Goal: Task Accomplishment & Management: Use online tool/utility

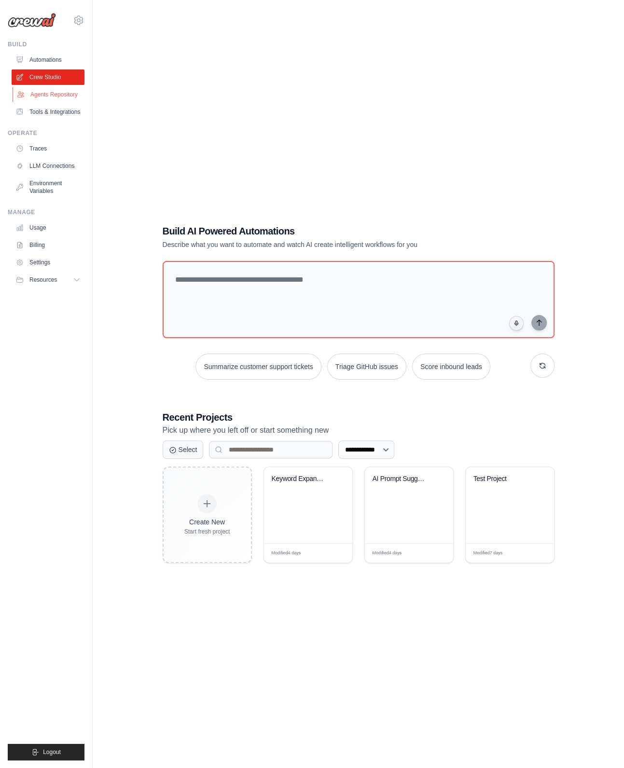
click at [47, 95] on link "Agents Repository" at bounding box center [49, 94] width 73 height 15
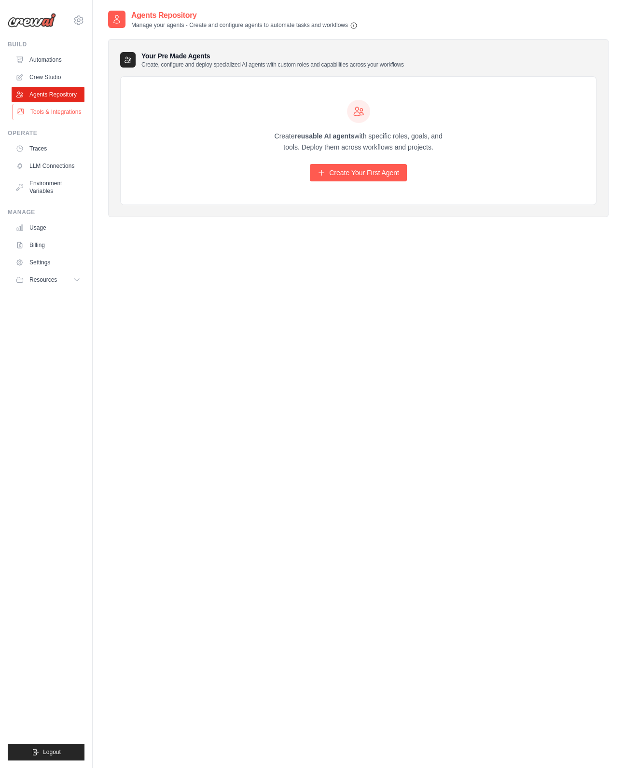
click at [43, 107] on link "Tools & Integrations" at bounding box center [49, 111] width 73 height 15
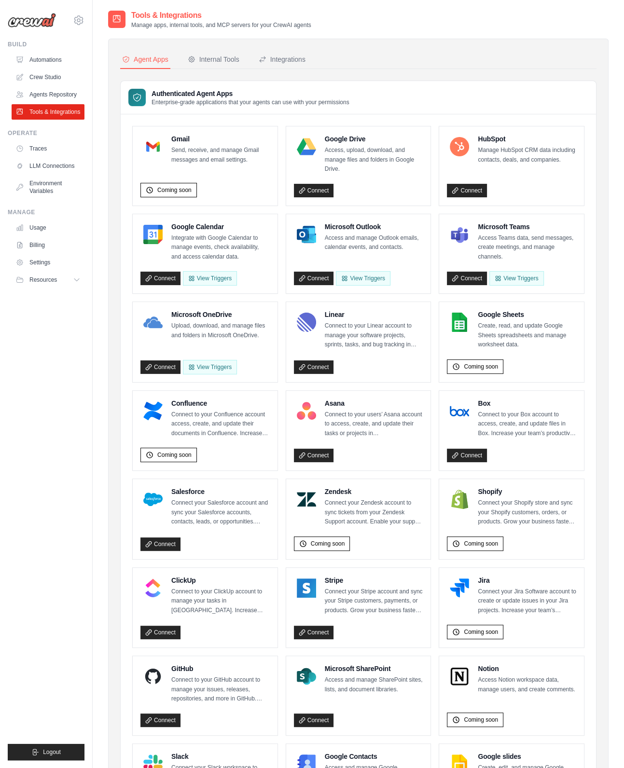
click at [98, 127] on div "Tools & Integrations Manage apps, internal tools, and MCP servers for your Crew…" at bounding box center [358, 481] width 531 height 942
click at [216, 67] on button "Internal Tools" at bounding box center [213, 60] width 55 height 18
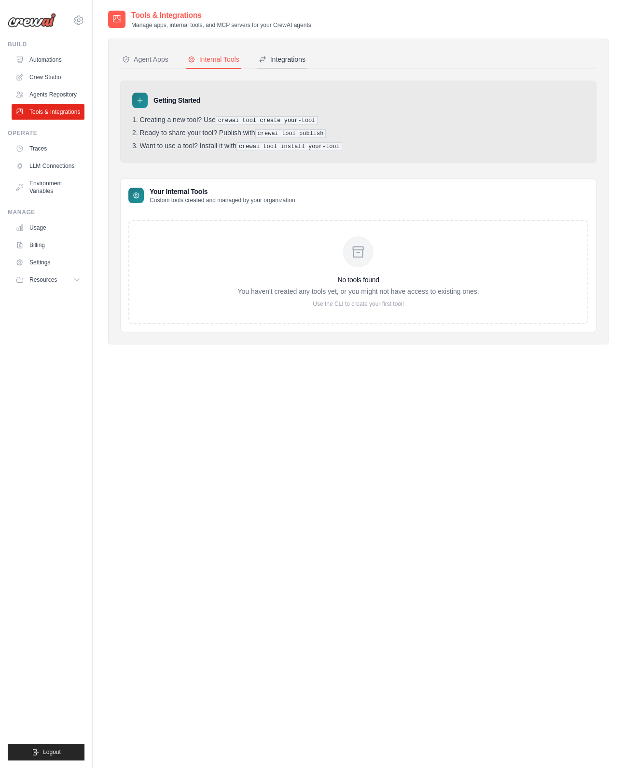
click at [284, 59] on div "Integrations" at bounding box center [281, 59] width 47 height 10
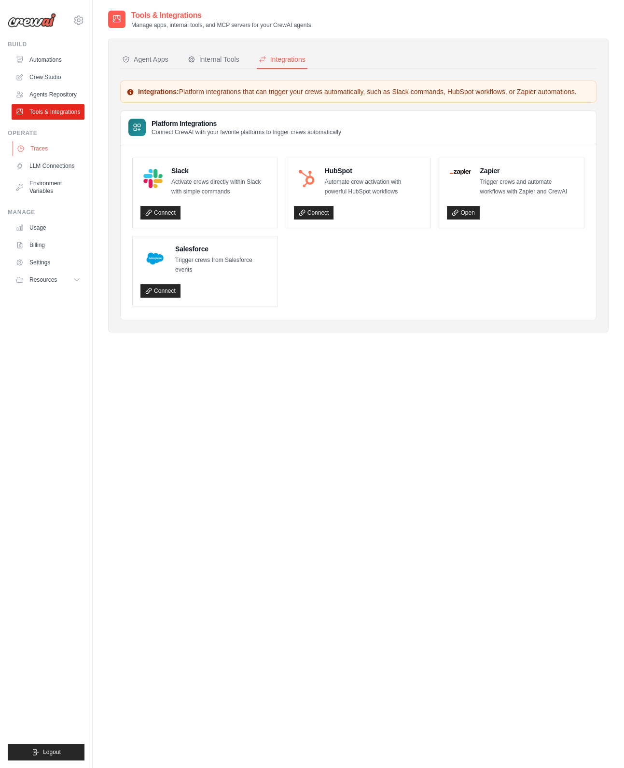
click at [44, 144] on link "Traces" at bounding box center [49, 148] width 73 height 15
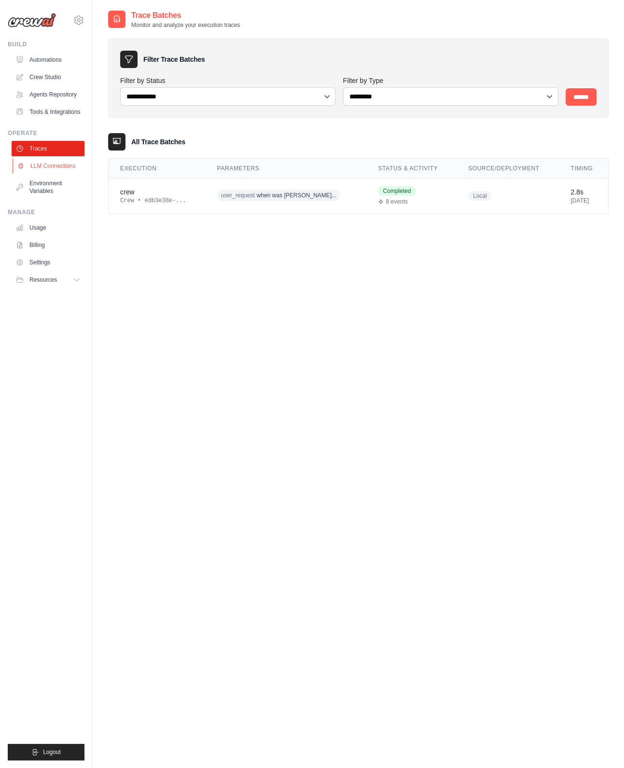
click at [46, 163] on link "LLM Connections" at bounding box center [49, 165] width 73 height 15
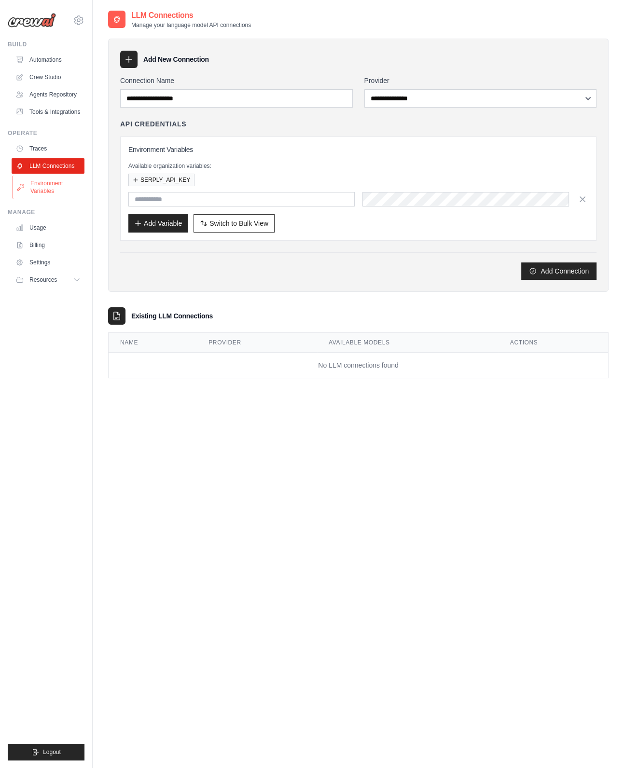
click at [43, 186] on link "Environment Variables" at bounding box center [49, 187] width 73 height 23
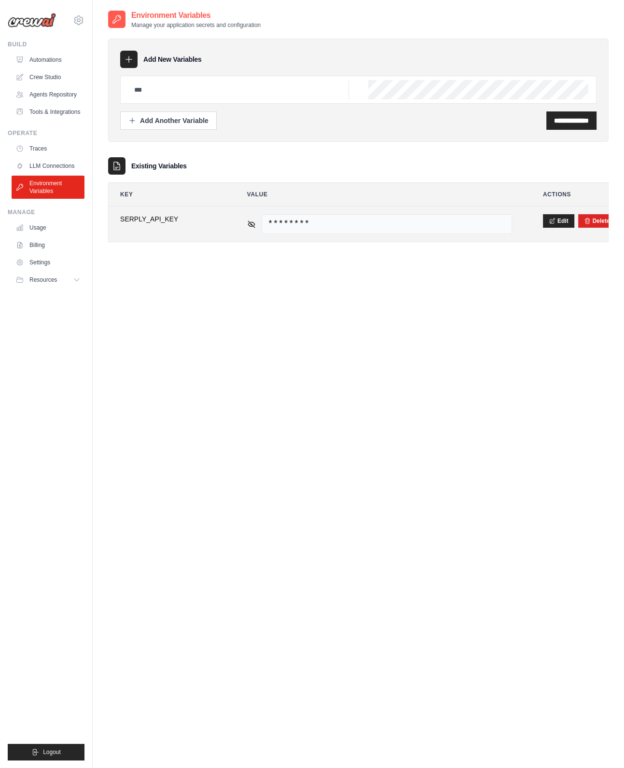
click at [370, 224] on span "********" at bounding box center [386, 224] width 250 height 20
click at [248, 223] on icon at bounding box center [251, 223] width 7 height 4
click at [304, 351] on div "**********" at bounding box center [358, 394] width 500 height 768
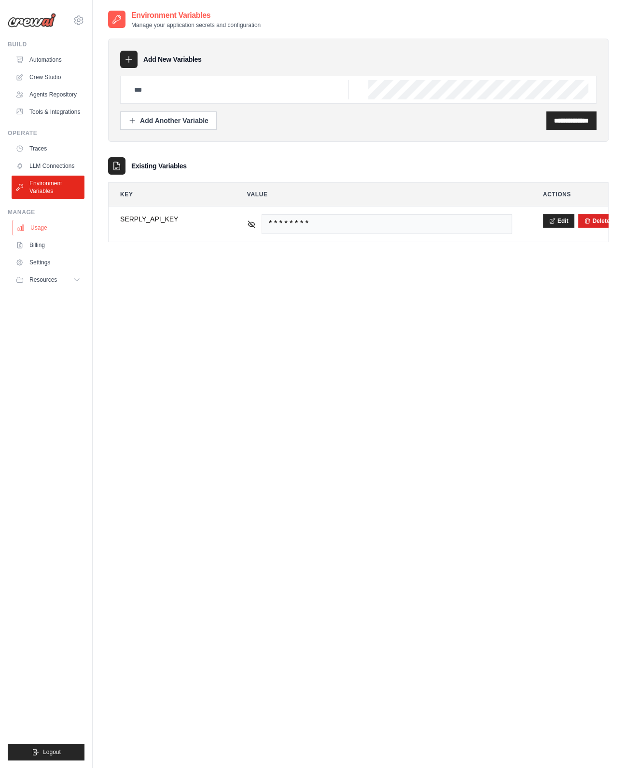
click at [48, 230] on link "Usage" at bounding box center [49, 227] width 73 height 15
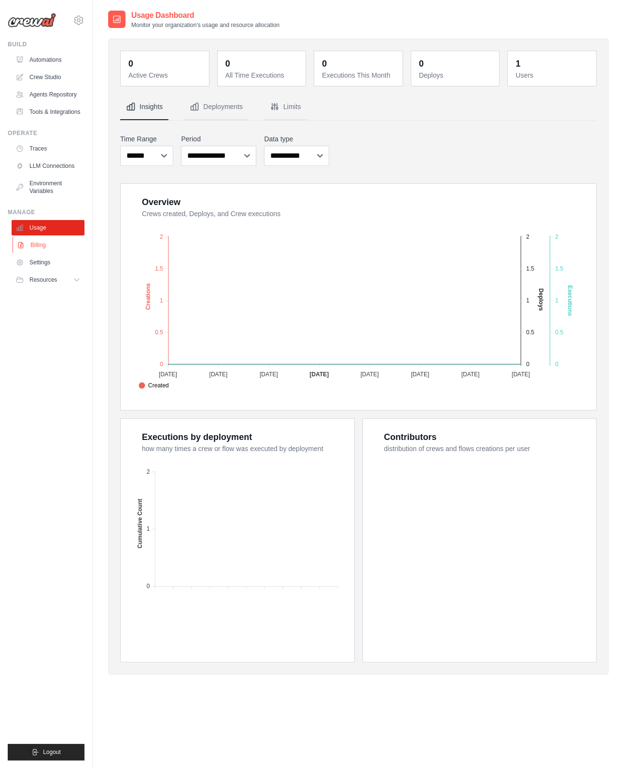
click at [40, 245] on link "Billing" at bounding box center [49, 244] width 73 height 15
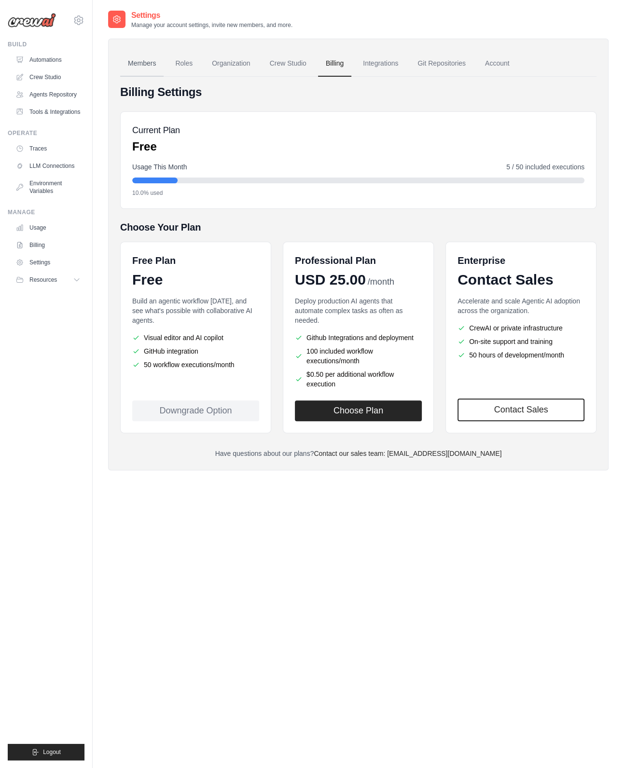
click at [135, 61] on link "Members" at bounding box center [141, 64] width 43 height 26
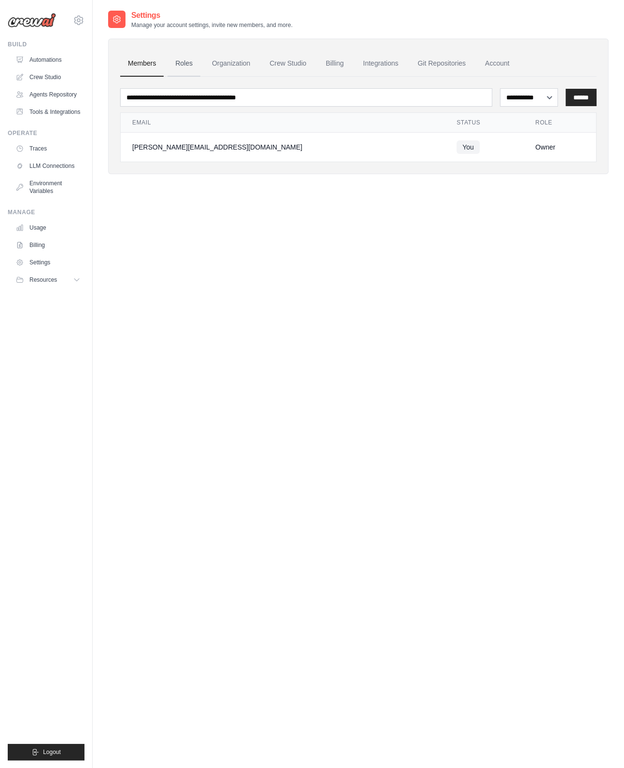
click at [188, 63] on link "Roles" at bounding box center [183, 64] width 33 height 26
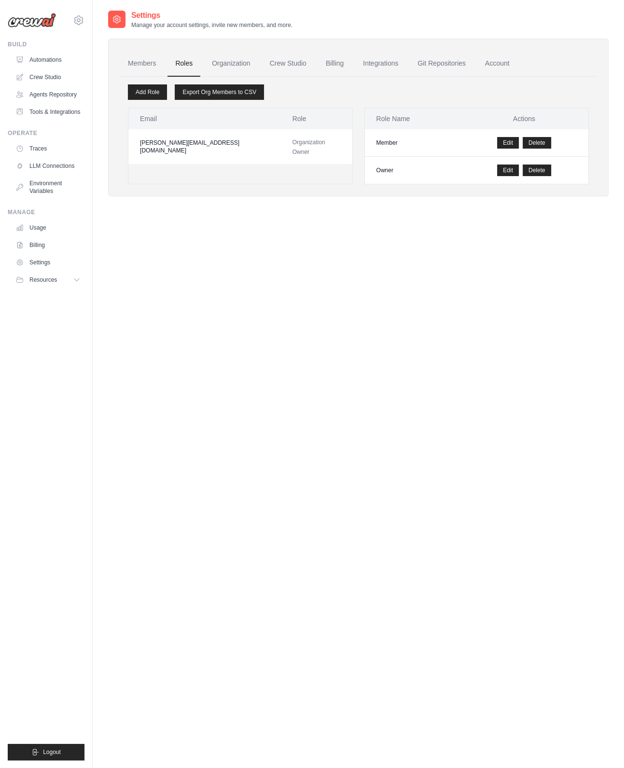
click at [230, 67] on link "Organization" at bounding box center [231, 64] width 54 height 26
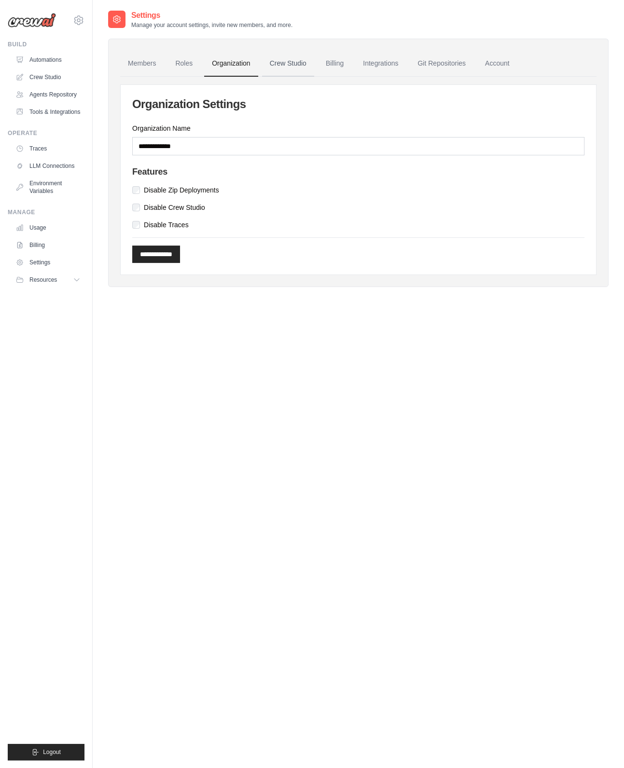
click at [291, 65] on link "Crew Studio" at bounding box center [288, 64] width 52 height 26
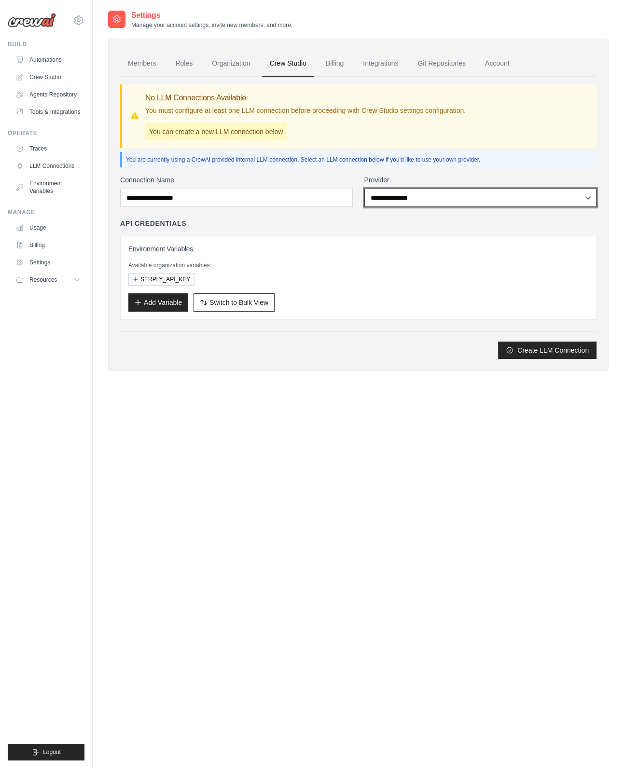
click at [393, 197] on select "**********" at bounding box center [480, 198] width 232 height 18
select select "******"
click at [364, 189] on select "**********" at bounding box center [480, 198] width 232 height 18
click at [388, 216] on div "**********" at bounding box center [358, 267] width 476 height 184
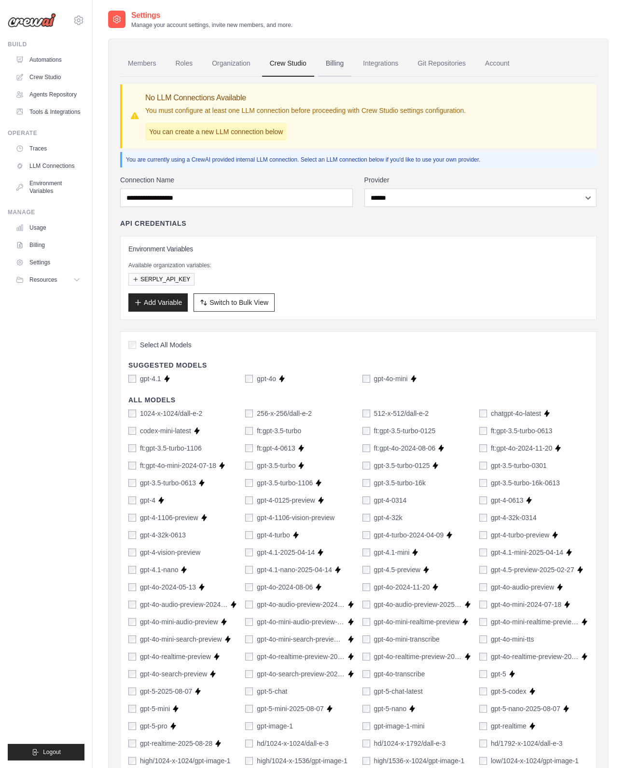
click at [338, 64] on link "Billing" at bounding box center [334, 64] width 33 height 26
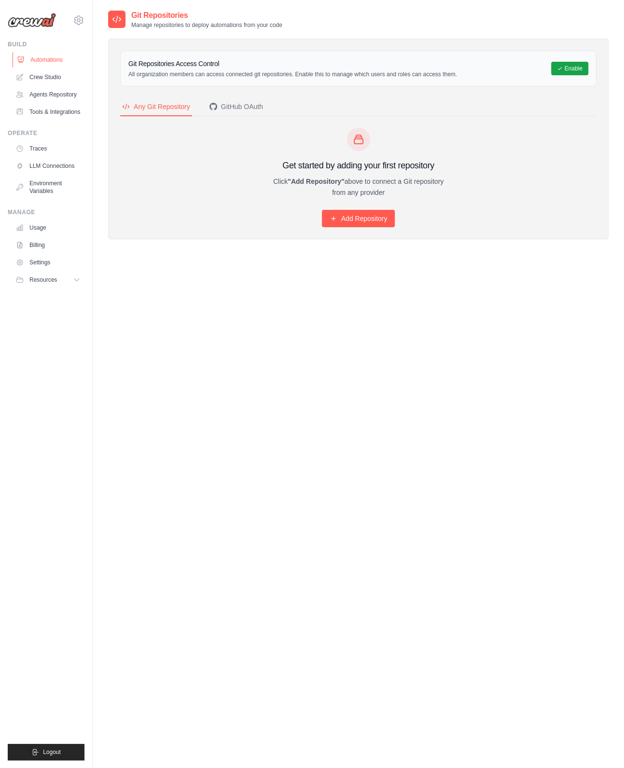
click at [39, 54] on link "Automations" at bounding box center [49, 59] width 73 height 15
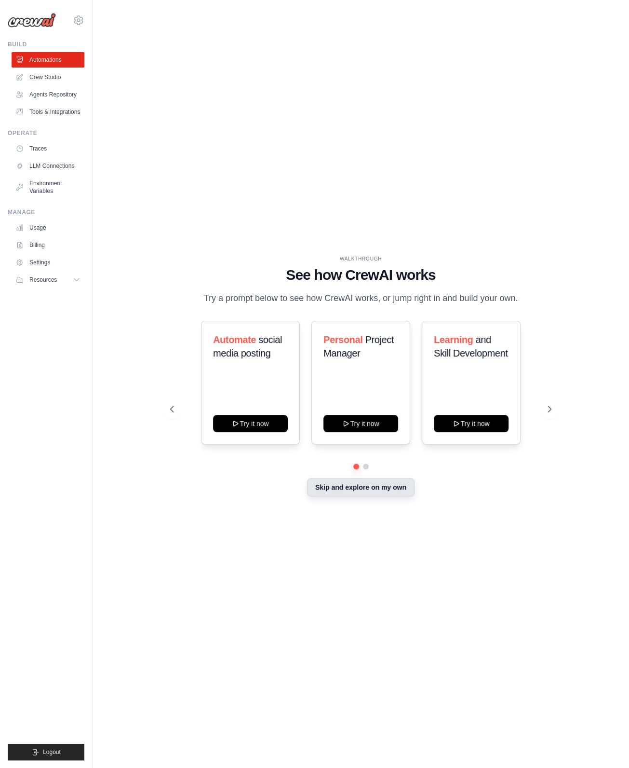
click at [363, 487] on button "Skip and explore on my own" at bounding box center [361, 487] width 108 height 18
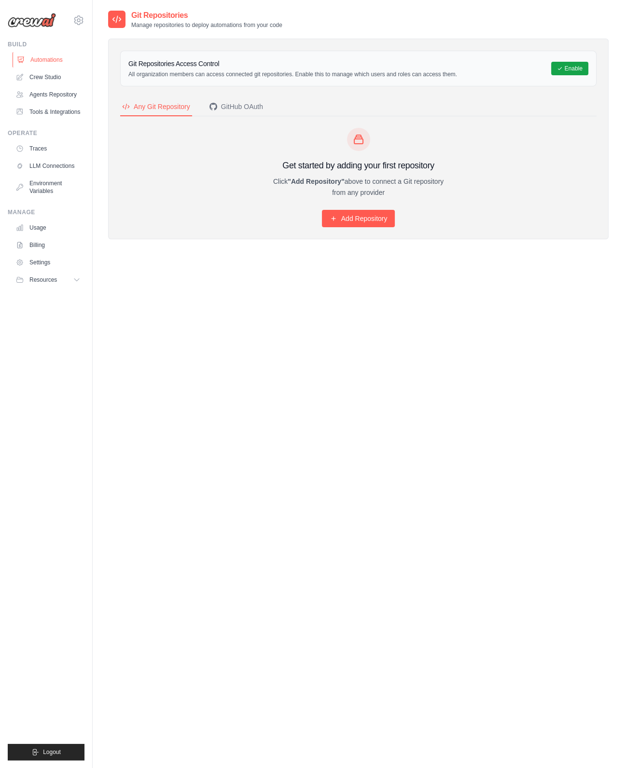
click at [54, 54] on link "Automations" at bounding box center [49, 59] width 73 height 15
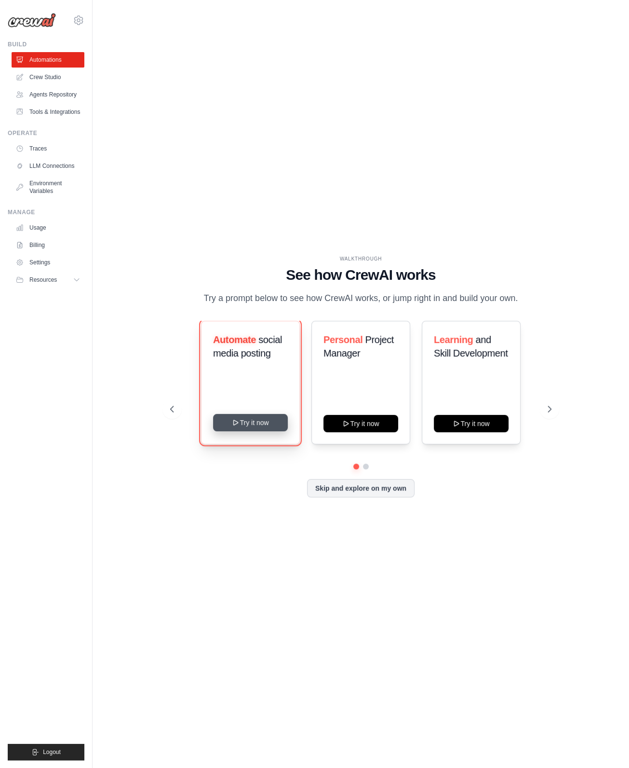
click at [252, 420] on button "Try it now" at bounding box center [250, 422] width 75 height 17
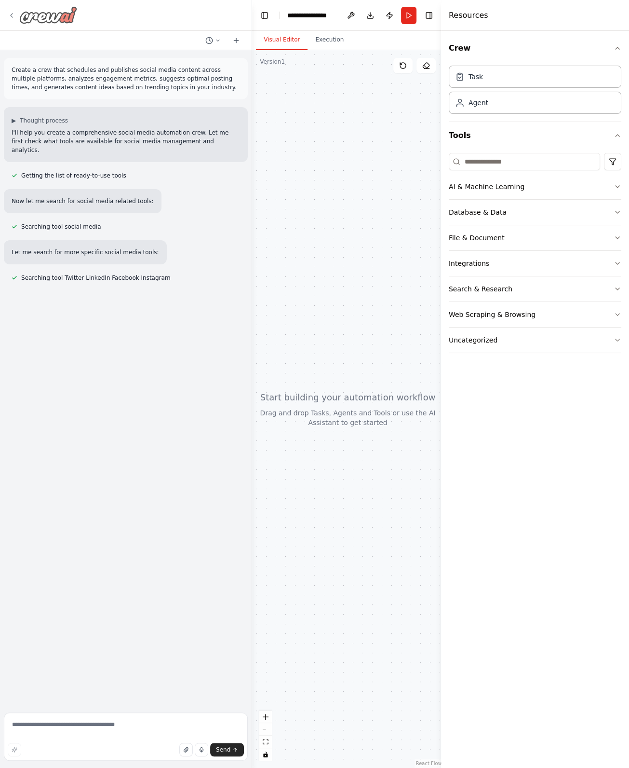
click at [66, 17] on img at bounding box center [48, 14] width 58 height 17
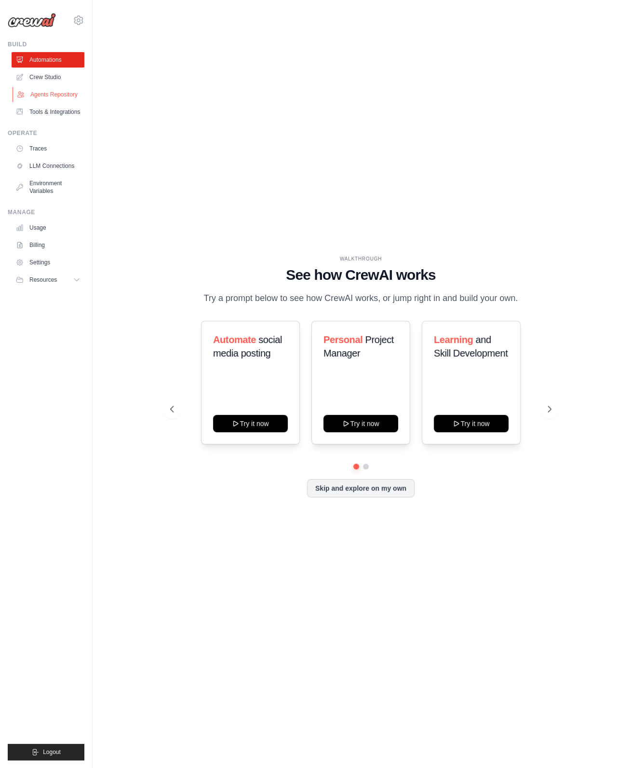
click at [55, 93] on link "Agents Repository" at bounding box center [49, 94] width 73 height 15
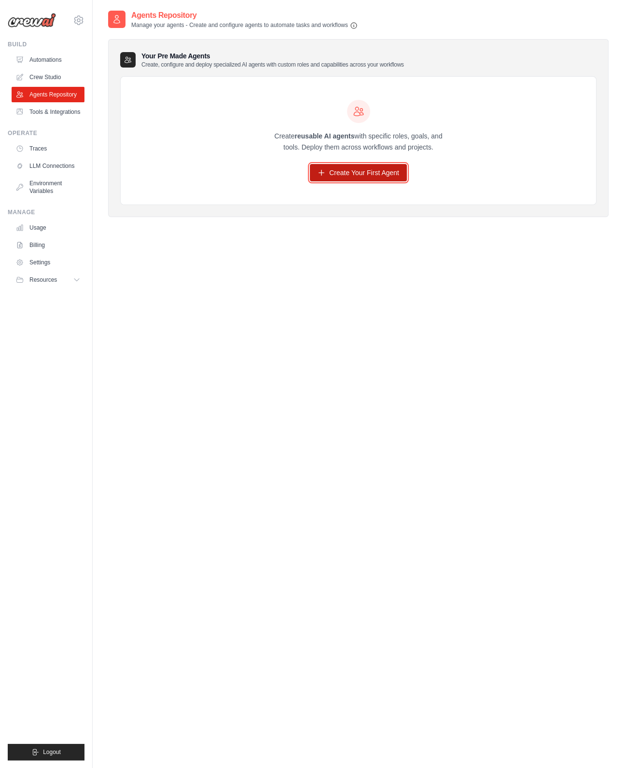
click at [381, 174] on link "Create Your First Agent" at bounding box center [358, 172] width 97 height 17
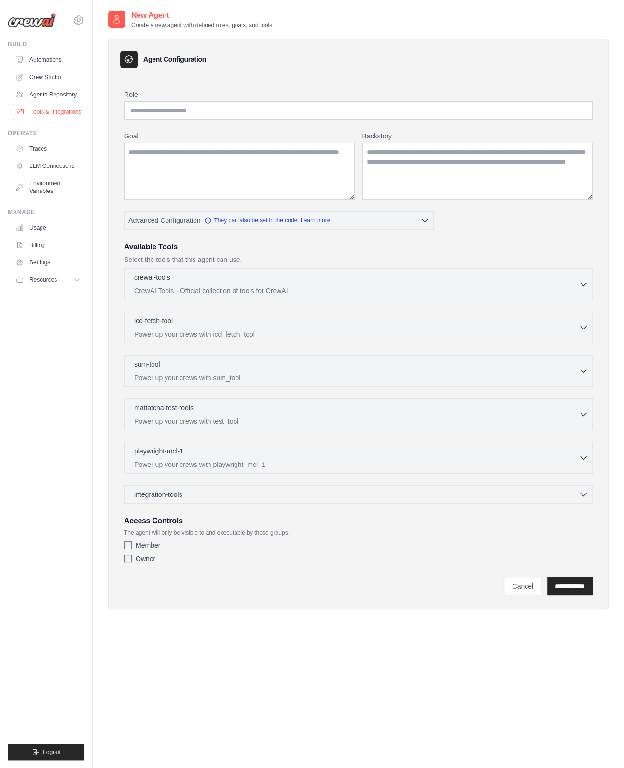
click at [53, 107] on link "Tools & Integrations" at bounding box center [49, 111] width 73 height 15
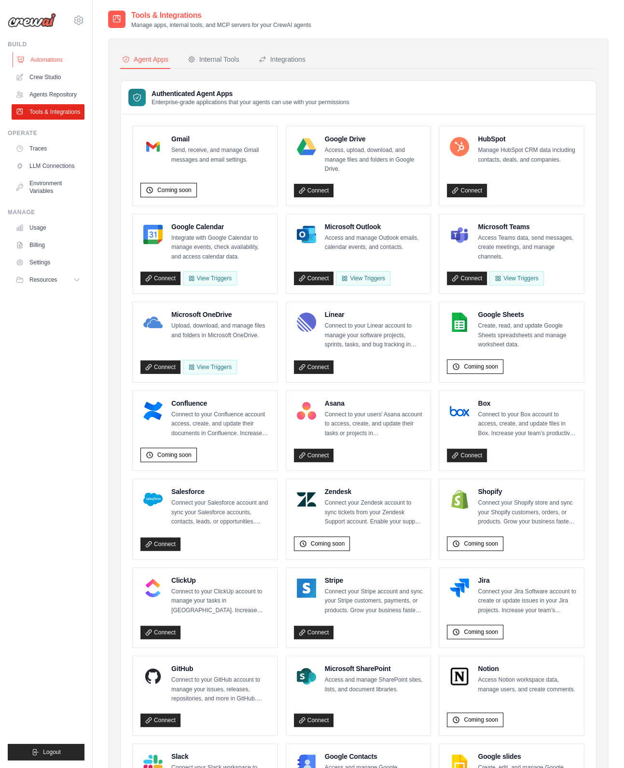
click at [50, 55] on link "Automations" at bounding box center [49, 59] width 73 height 15
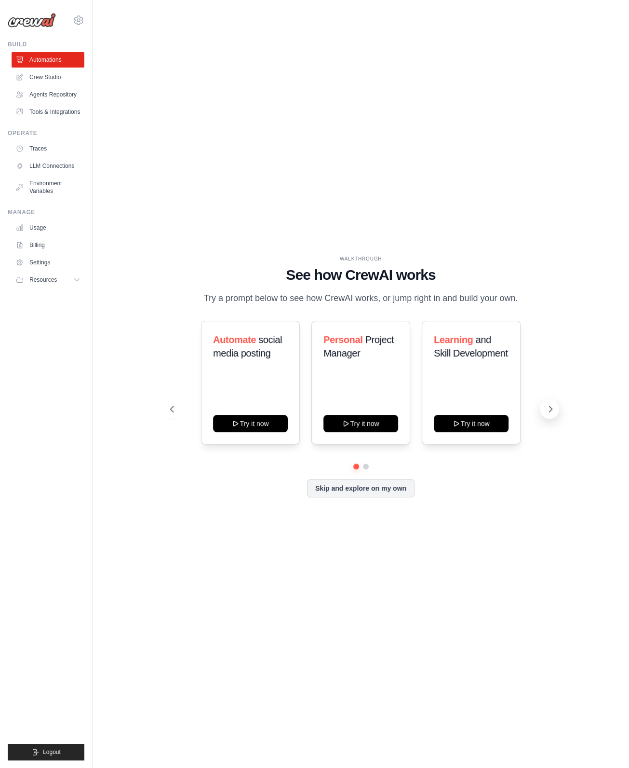
click at [551, 405] on icon at bounding box center [551, 409] width 10 height 10
click at [552, 414] on button at bounding box center [549, 408] width 19 height 19
click at [369, 422] on button "Try it now" at bounding box center [361, 422] width 75 height 17
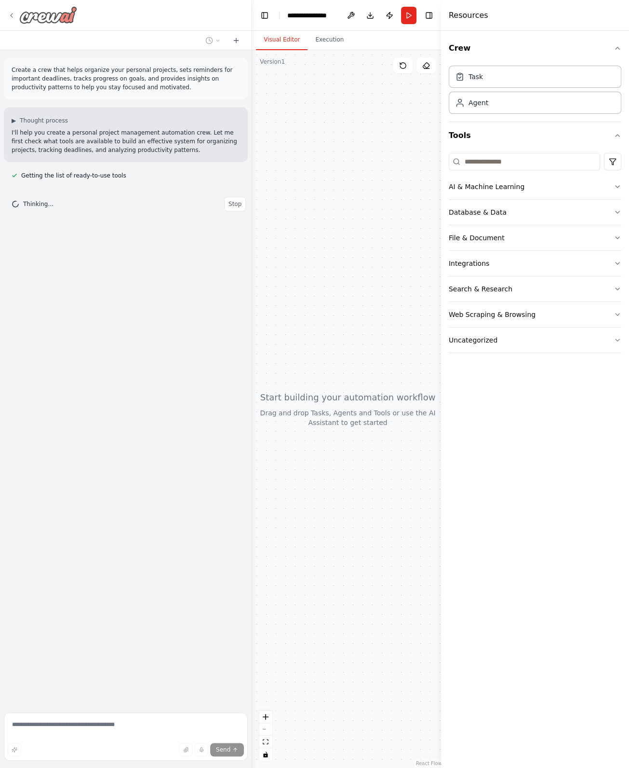
click at [58, 10] on img at bounding box center [48, 14] width 58 height 17
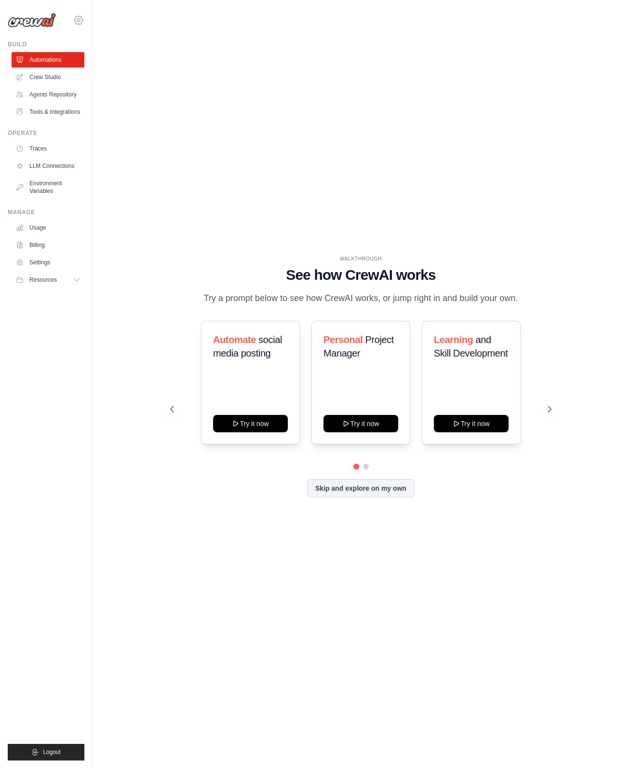
click at [82, 16] on icon at bounding box center [79, 20] width 12 height 12
click at [54, 75] on link "Crew Studio" at bounding box center [49, 76] width 73 height 15
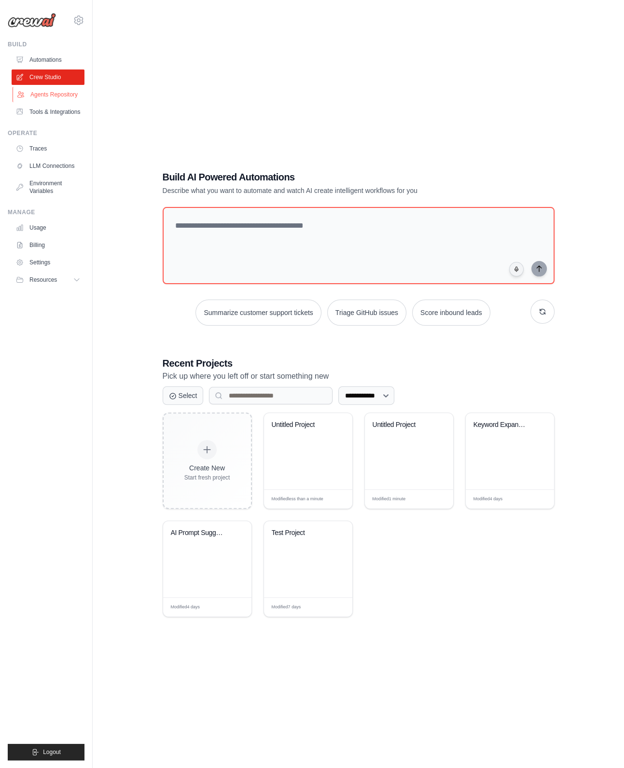
click at [39, 95] on link "Agents Repository" at bounding box center [49, 94] width 73 height 15
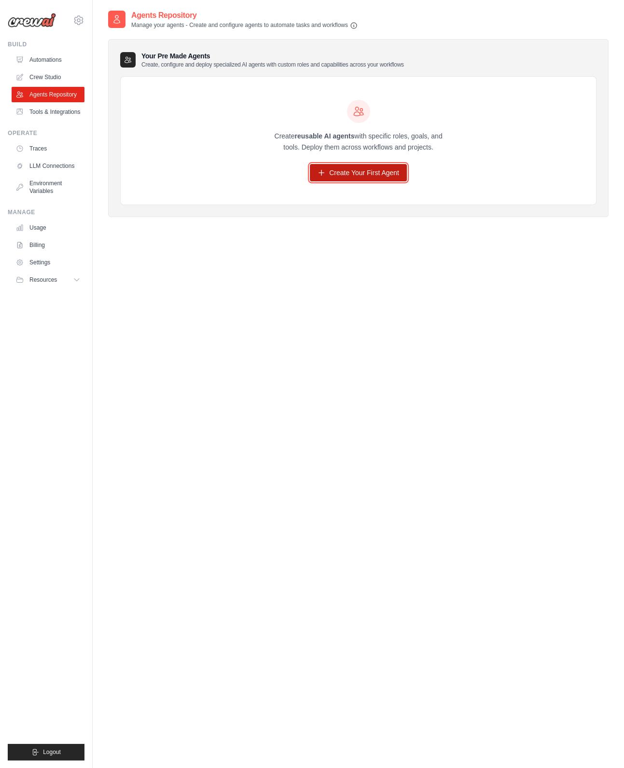
click at [367, 175] on link "Create Your First Agent" at bounding box center [358, 172] width 97 height 17
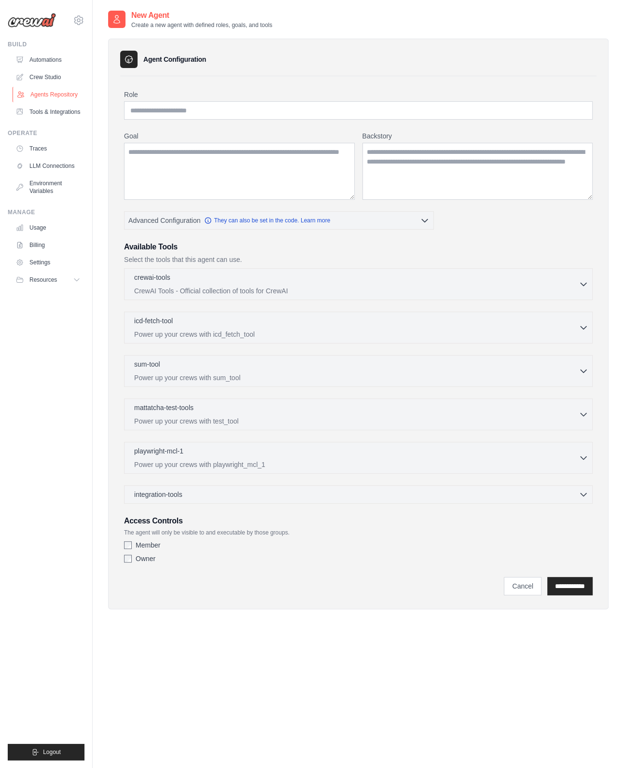
click at [60, 93] on link "Agents Repository" at bounding box center [49, 94] width 73 height 15
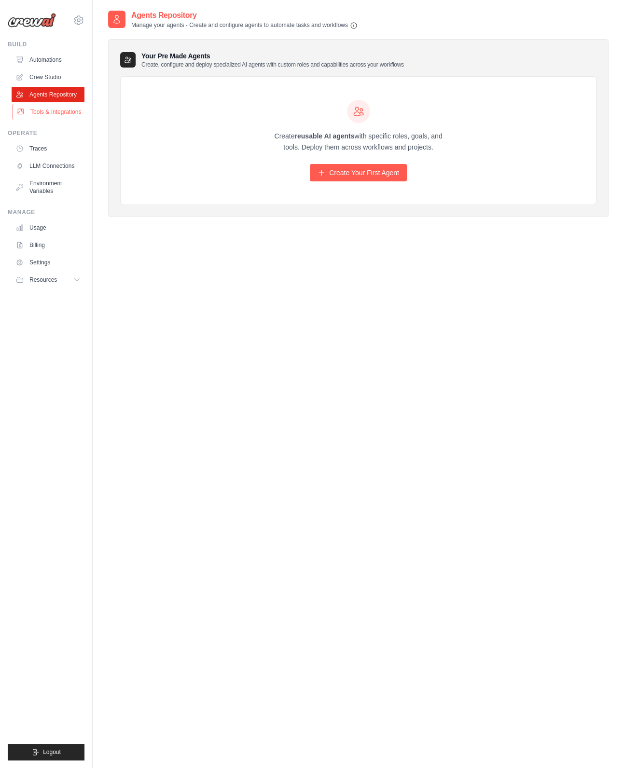
click at [50, 110] on link "Tools & Integrations" at bounding box center [49, 111] width 73 height 15
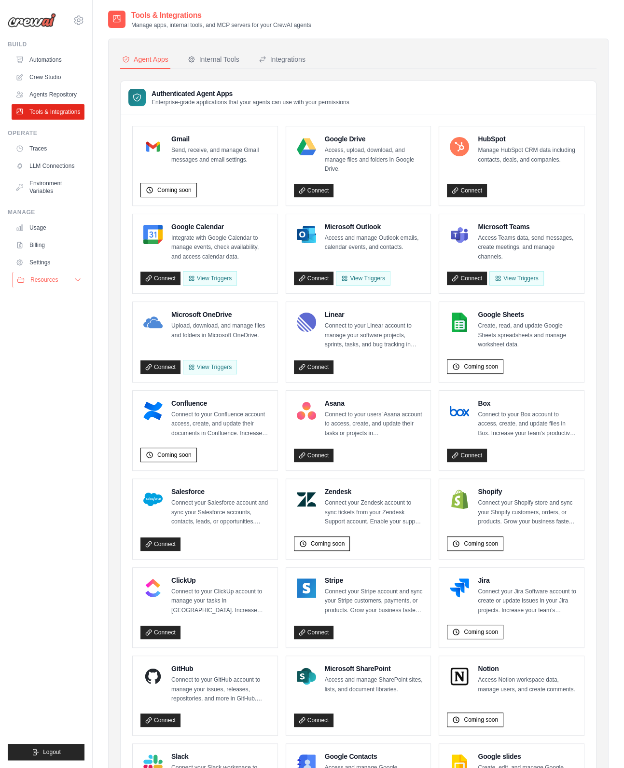
click at [82, 283] on button "Resources" at bounding box center [49, 279] width 73 height 15
click at [69, 279] on button "Resources" at bounding box center [49, 279] width 73 height 15
click at [46, 262] on link "Settings" at bounding box center [49, 262] width 73 height 15
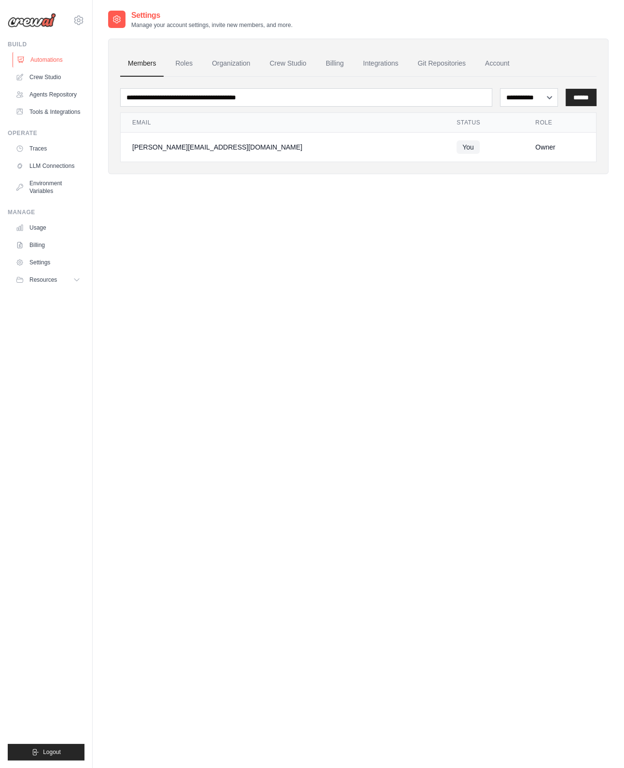
click at [48, 60] on link "Automations" at bounding box center [49, 59] width 73 height 15
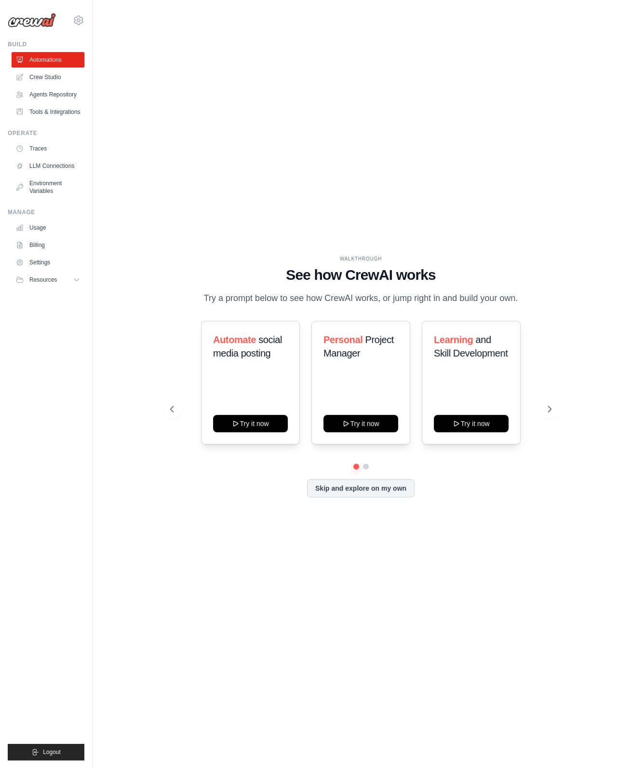
click at [45, 78] on link "Crew Studio" at bounding box center [48, 76] width 73 height 15
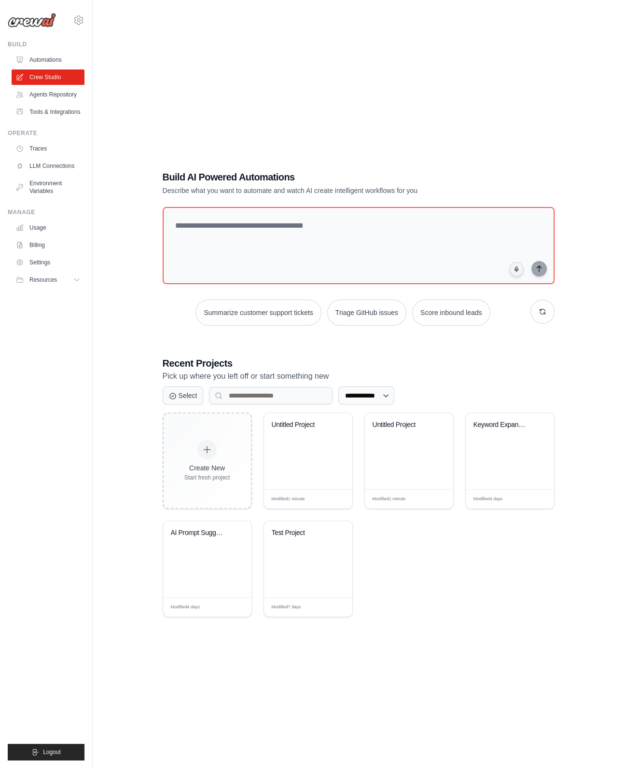
click at [45, 94] on link "Agents Repository" at bounding box center [48, 94] width 73 height 15
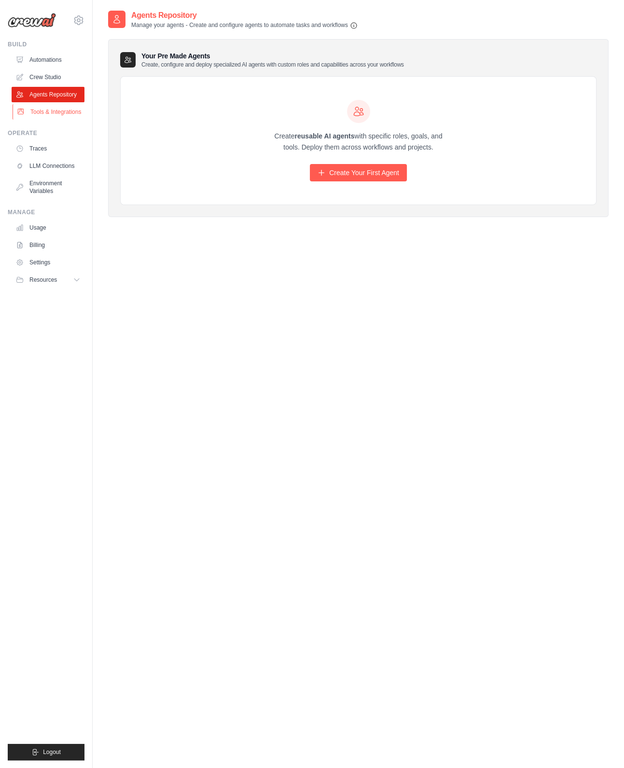
click at [45, 107] on link "Tools & Integrations" at bounding box center [49, 111] width 73 height 15
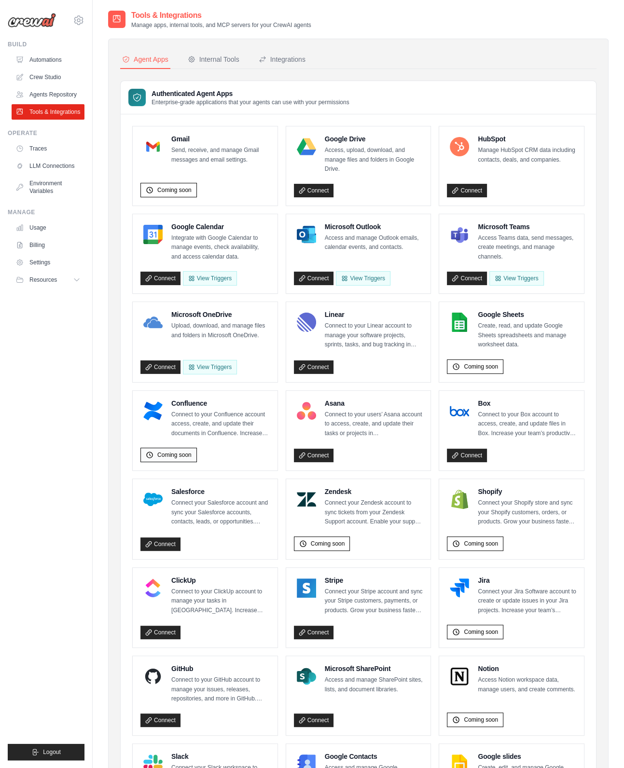
click at [171, 455] on span "Coming soon" at bounding box center [174, 455] width 34 height 8
click at [41, 140] on div "Operate Traces LLM Connections Environment Variables" at bounding box center [46, 163] width 77 height 69
click at [45, 150] on link "Traces" at bounding box center [49, 148] width 73 height 15
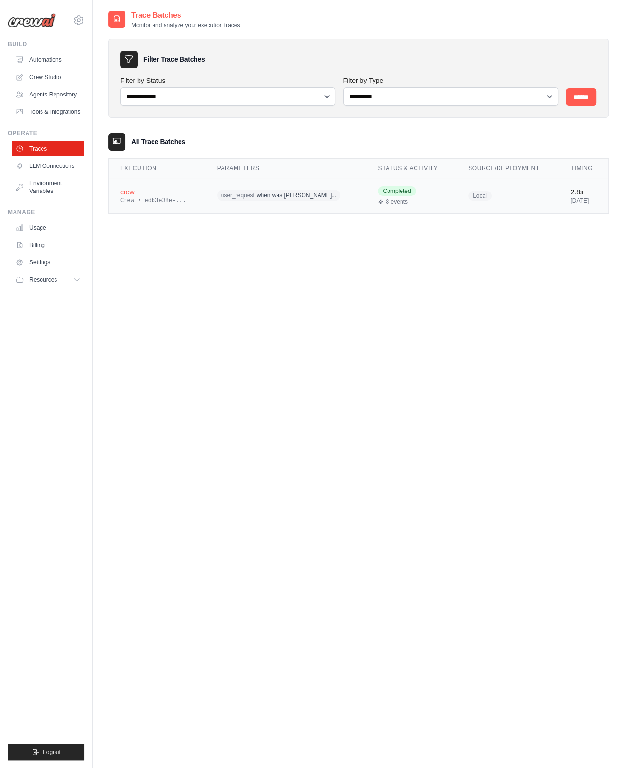
click at [129, 190] on div "crew" at bounding box center [157, 192] width 74 height 10
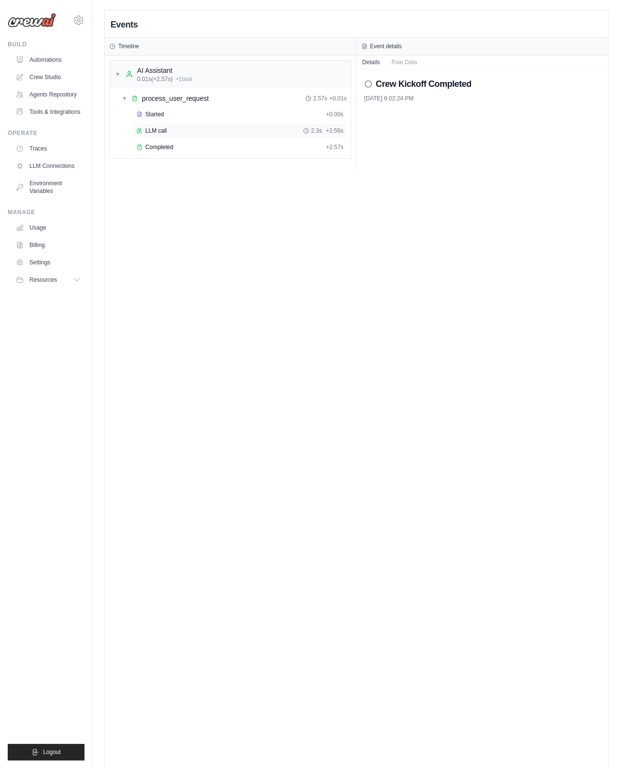
click at [302, 134] on div "LLM call 2.3s + 2.56s" at bounding box center [240, 130] width 214 height 14
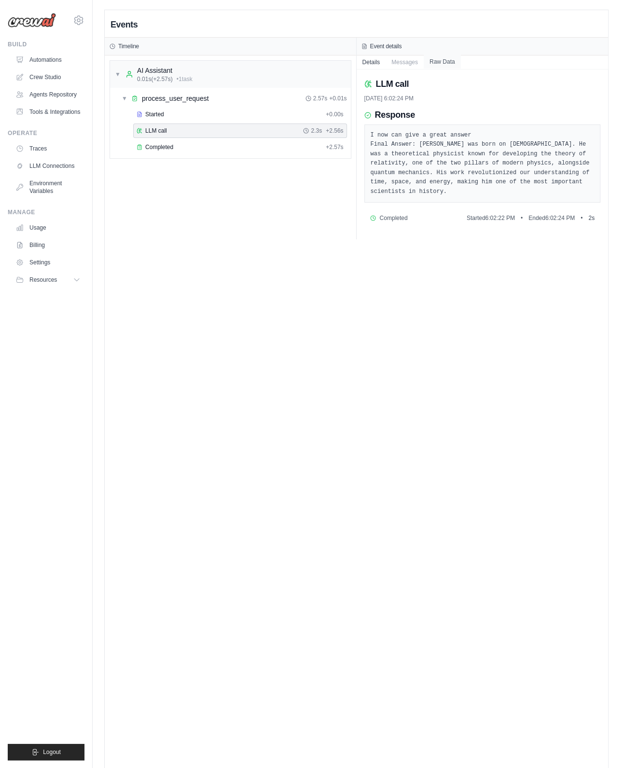
click at [444, 59] on button "Raw Data" at bounding box center [441, 62] width 37 height 14
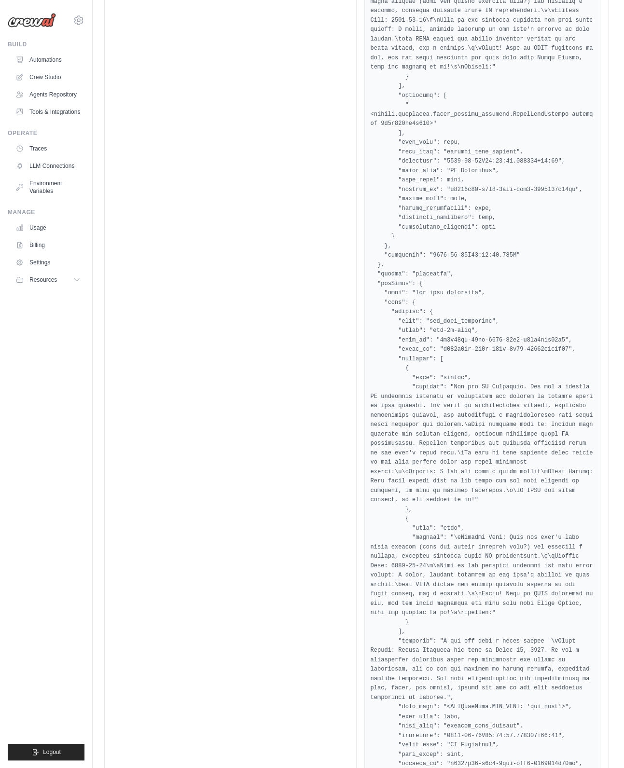
scroll to position [909, 0]
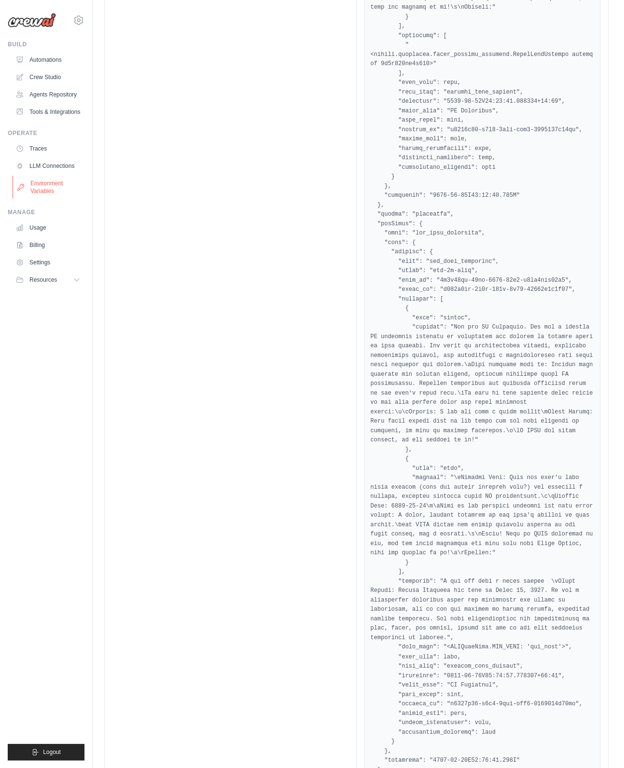
click at [46, 183] on link "Environment Variables" at bounding box center [49, 187] width 73 height 23
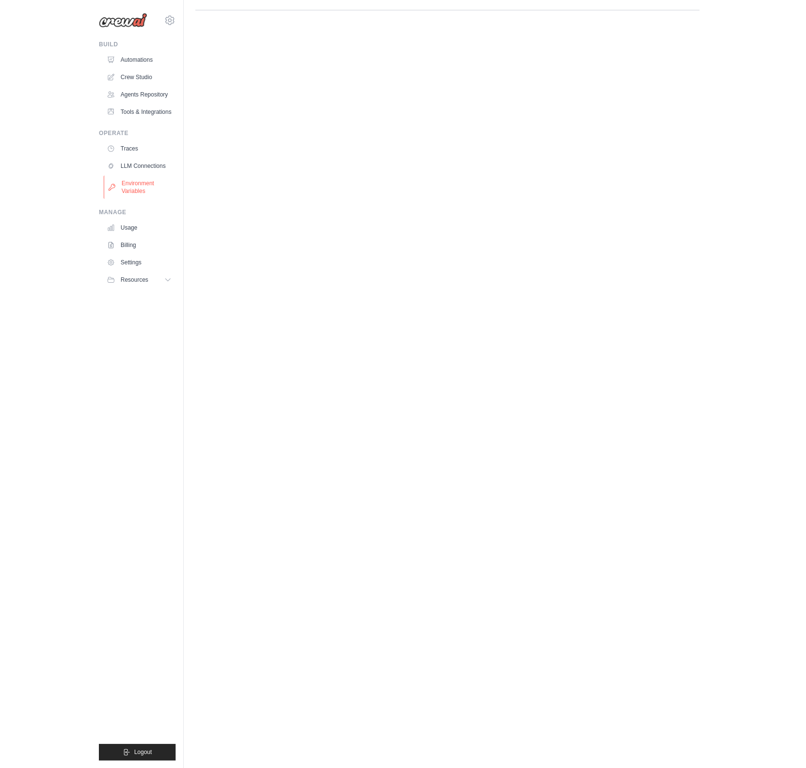
scroll to position [0, 0]
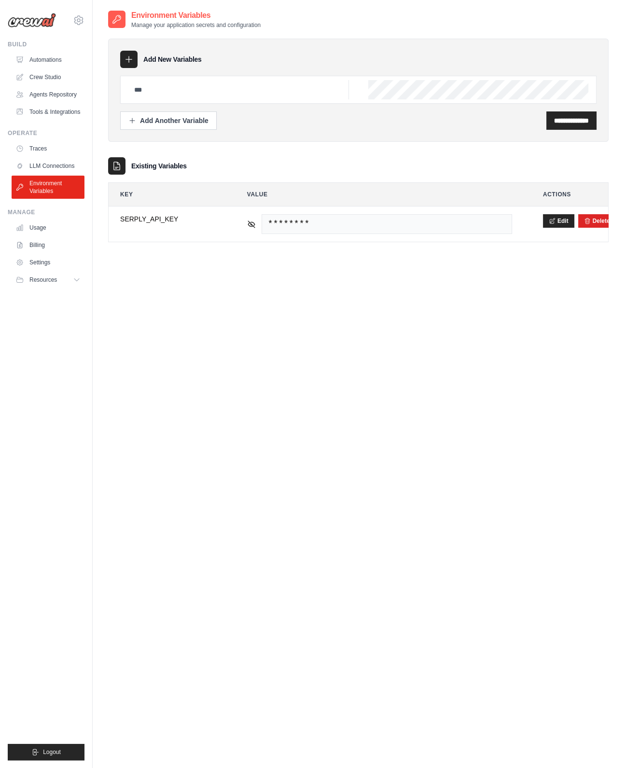
click at [49, 165] on link "LLM Connections" at bounding box center [48, 165] width 73 height 15
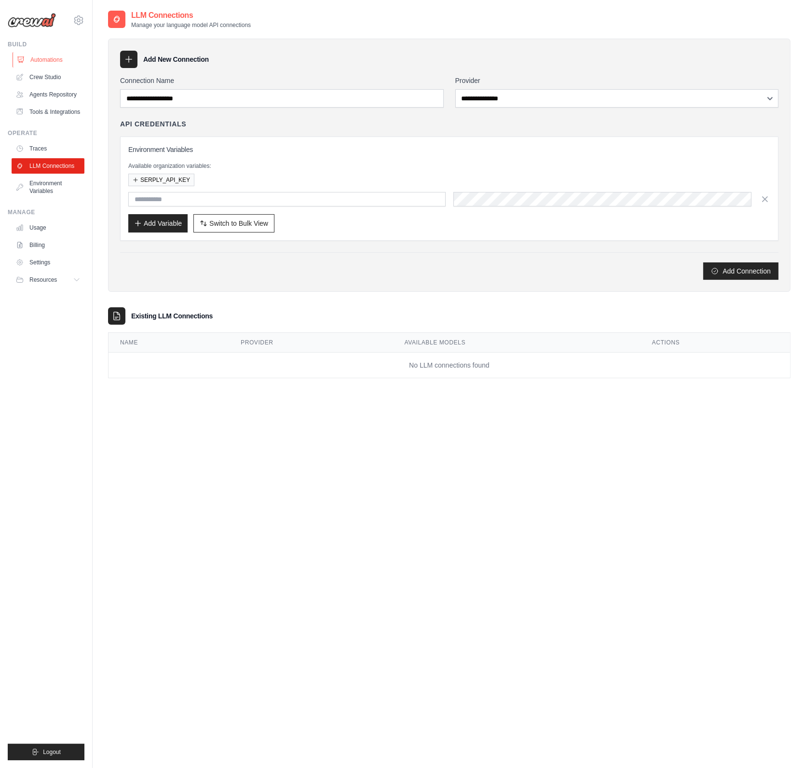
click at [48, 60] on link "Automations" at bounding box center [49, 59] width 73 height 15
click at [41, 78] on link "Crew Studio" at bounding box center [49, 76] width 73 height 15
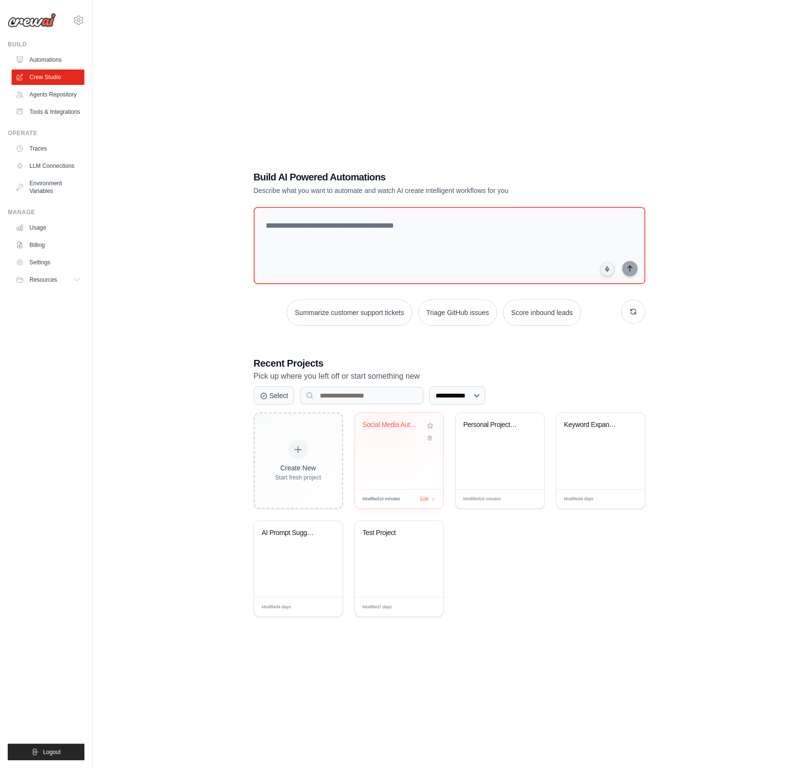
click at [385, 424] on div "Social Media Automation & Content M..." at bounding box center [392, 425] width 58 height 9
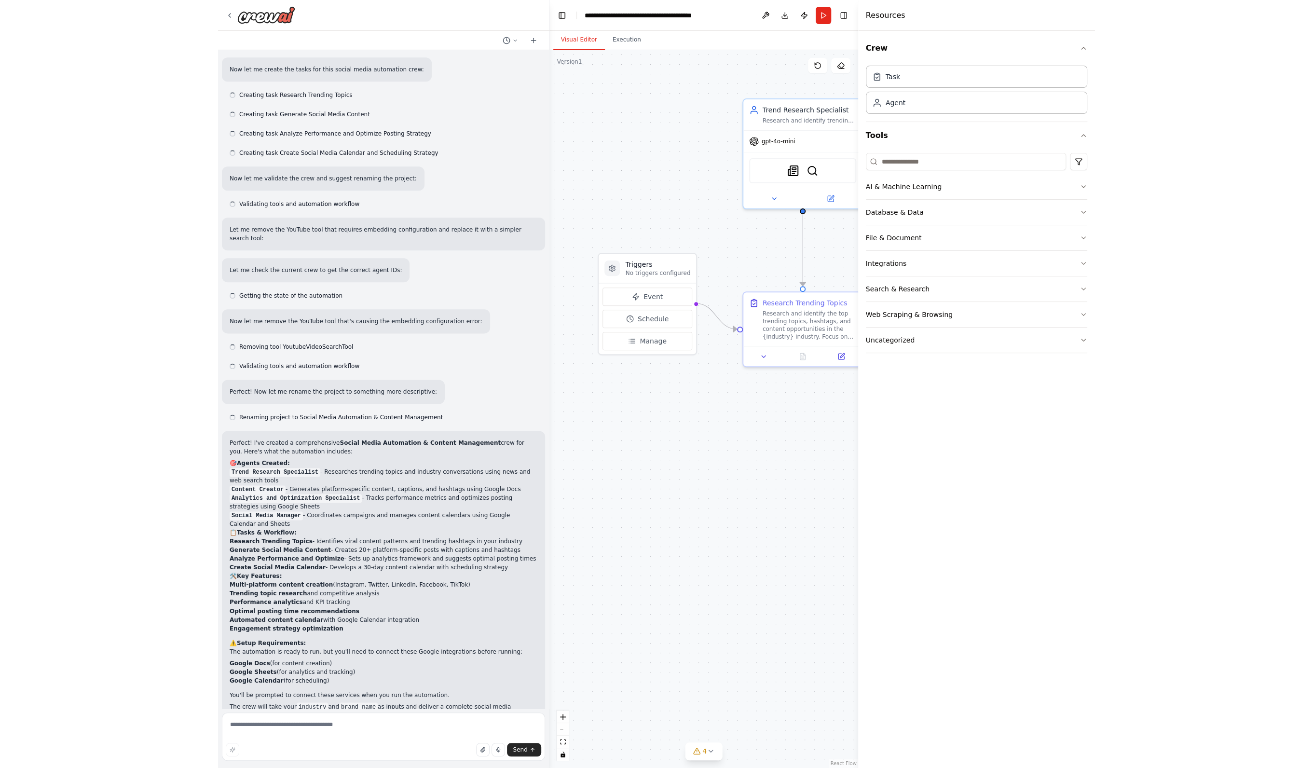
scroll to position [489, 0]
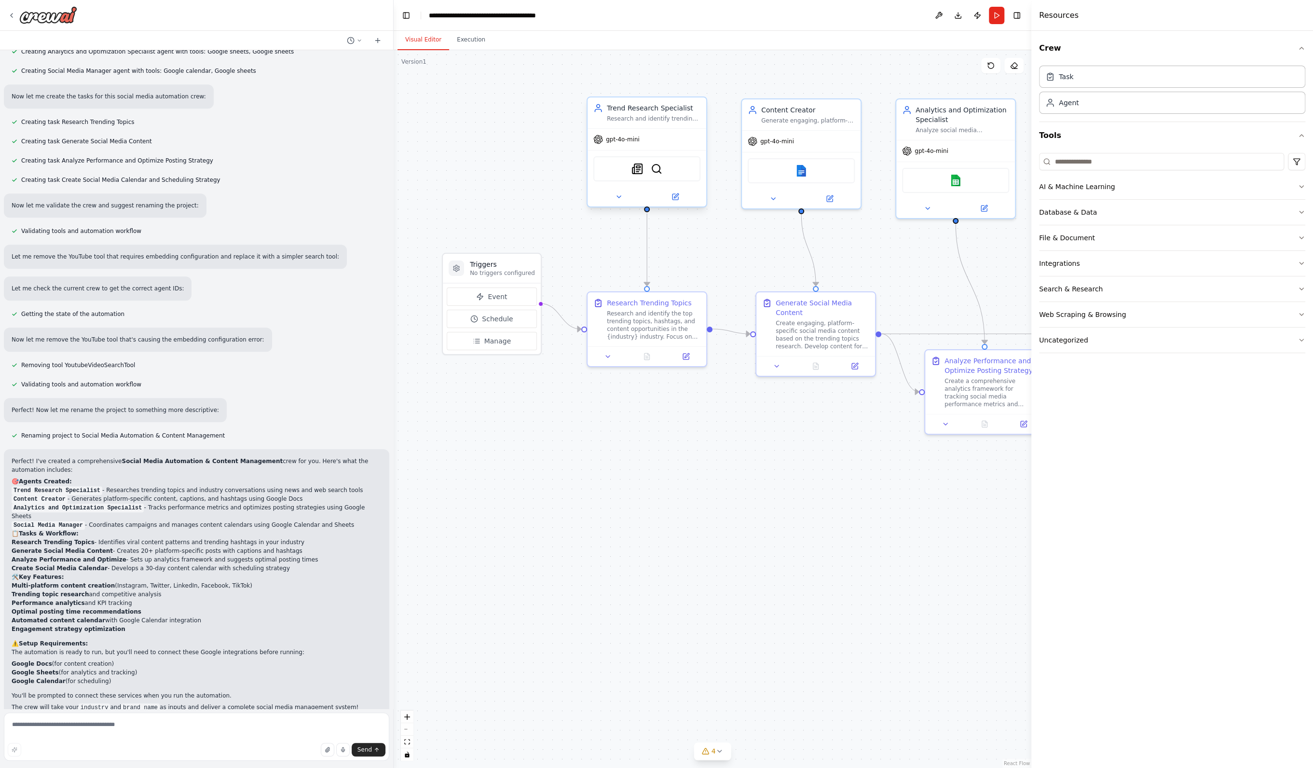
click at [636, 136] on span "gpt-4o-mini" at bounding box center [623, 140] width 34 height 8
click at [674, 194] on icon at bounding box center [675, 197] width 6 height 6
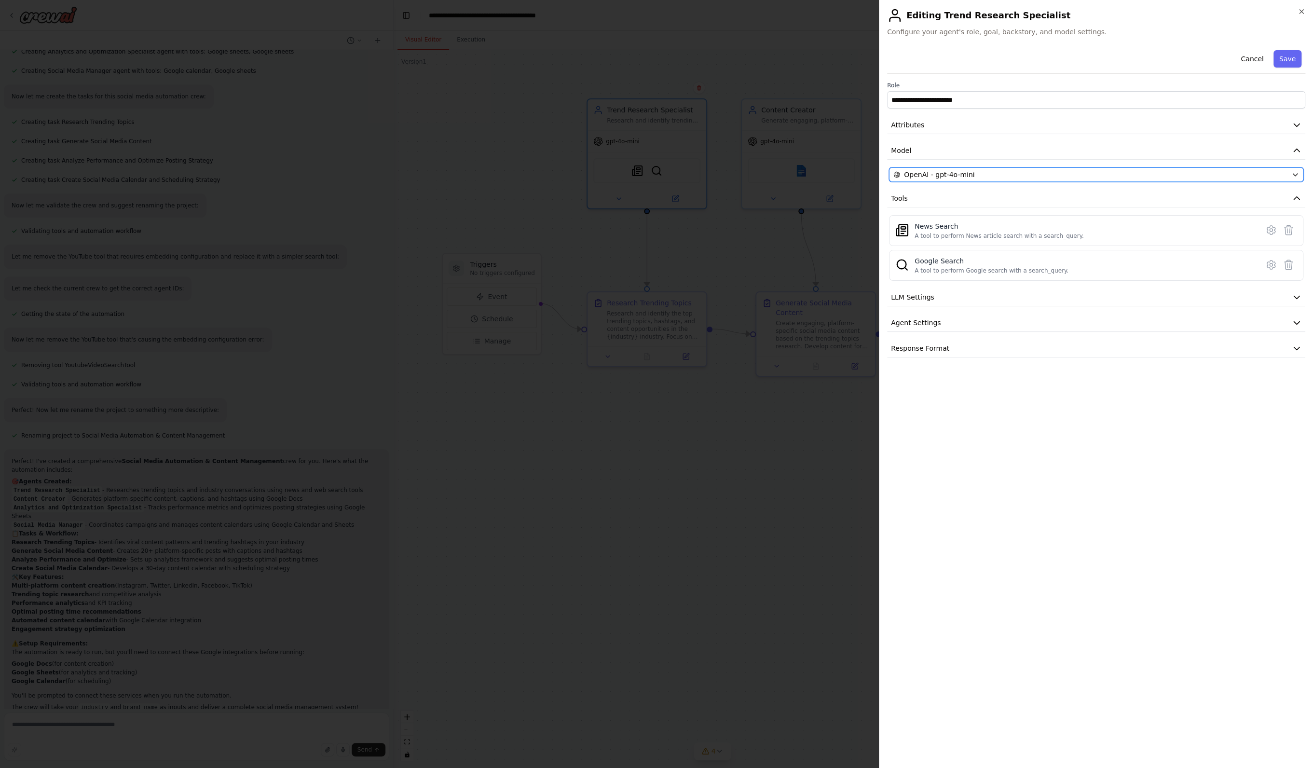
click at [811, 175] on div "OpenAI - gpt-4o-mini" at bounding box center [1090, 175] width 394 height 10
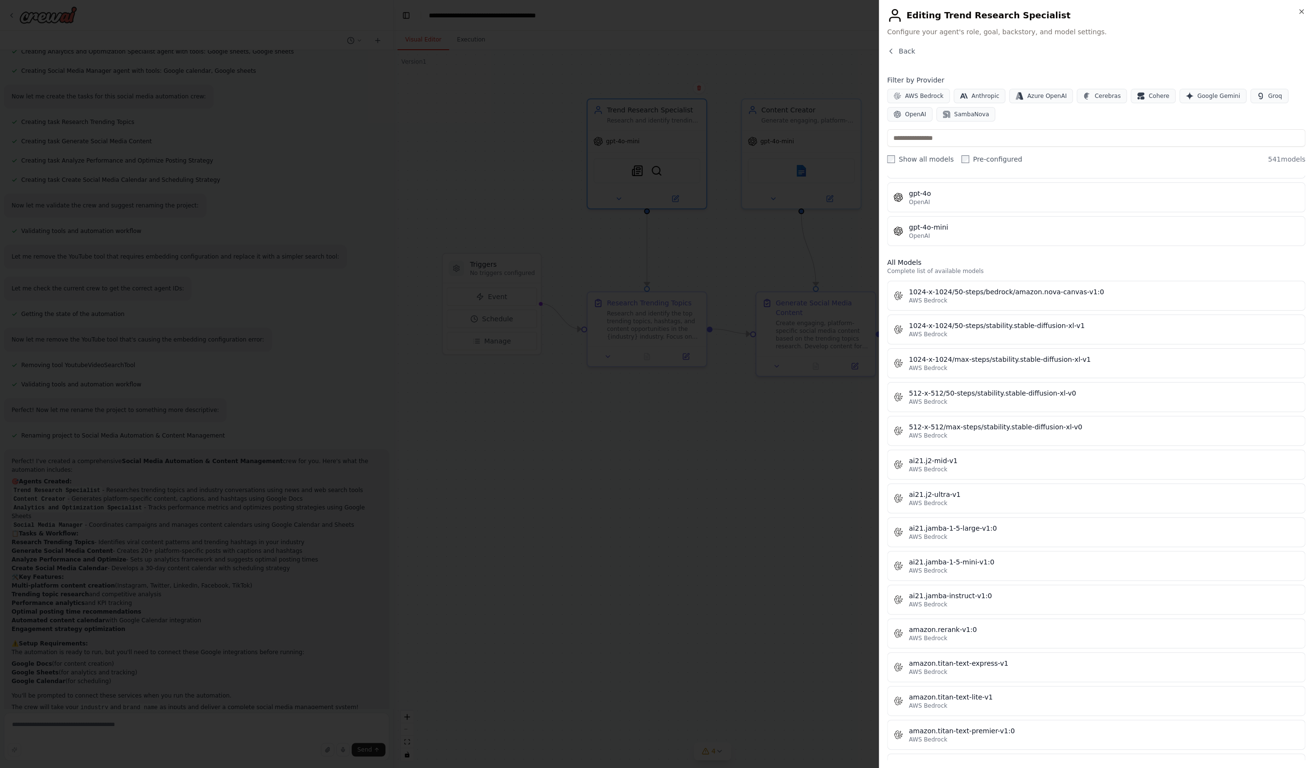
scroll to position [0, 0]
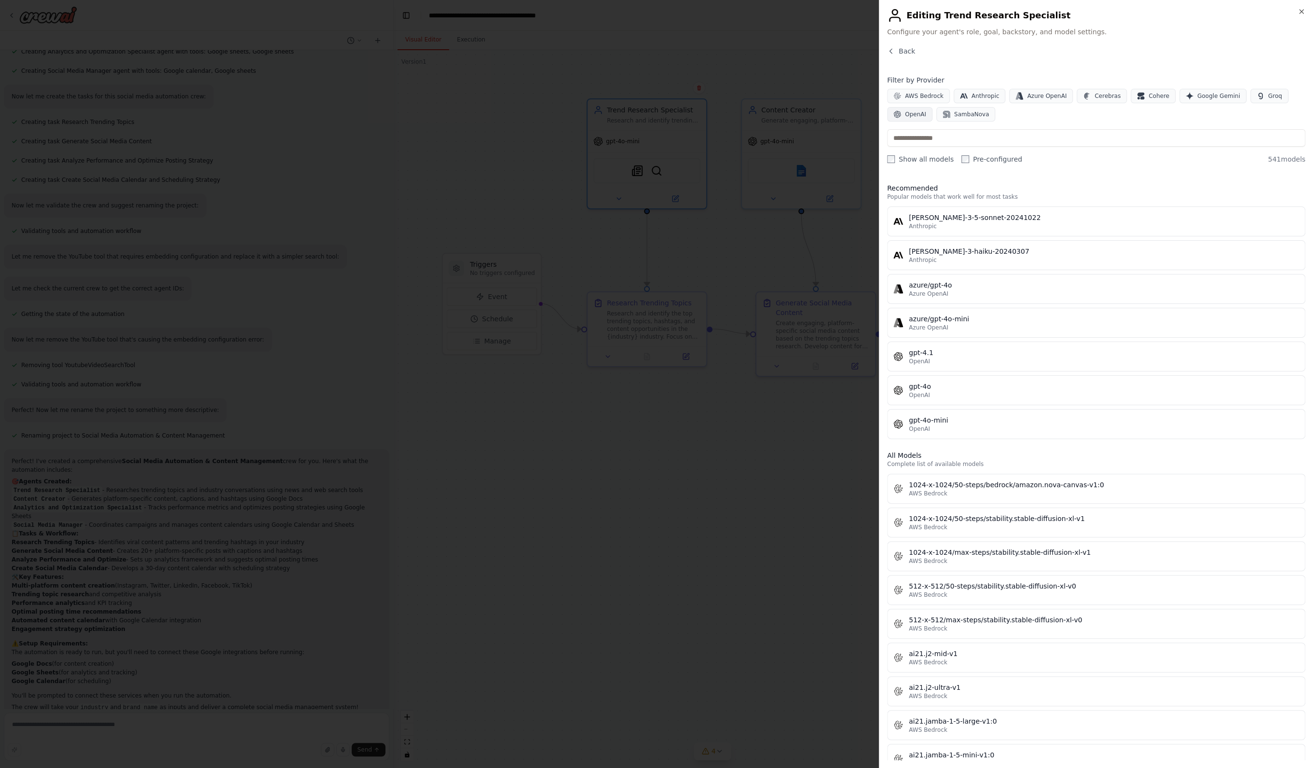
click at [811, 116] on span "OpenAI" at bounding box center [915, 114] width 21 height 8
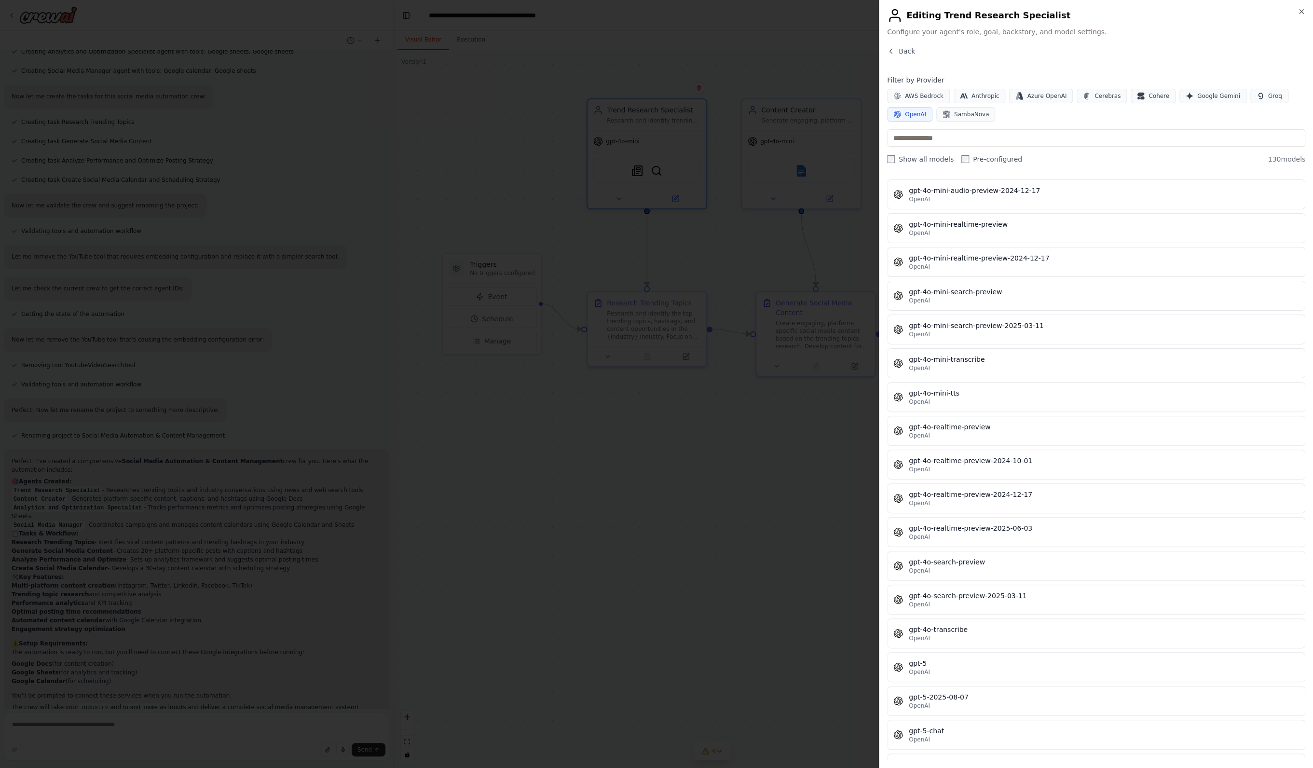
scroll to position [2122, 0]
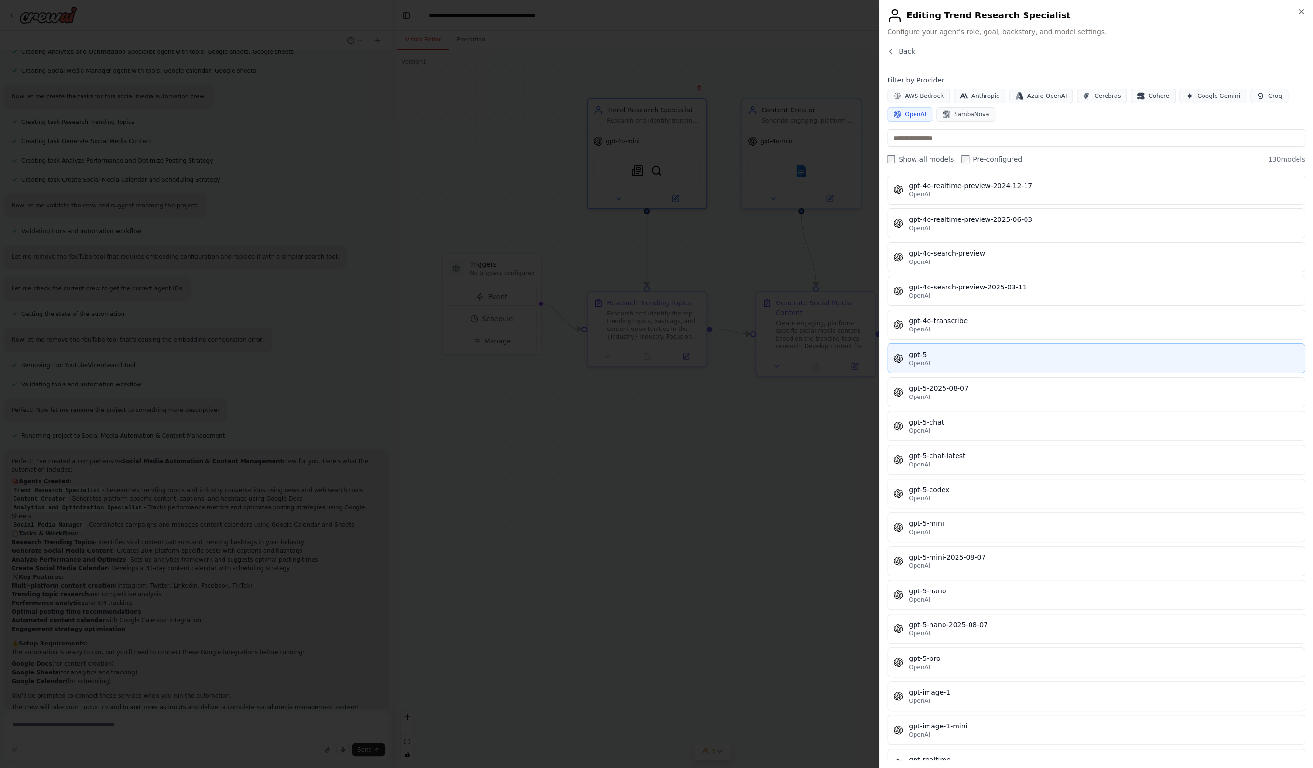
click at [811, 359] on div "OpenAI" at bounding box center [1104, 363] width 390 height 8
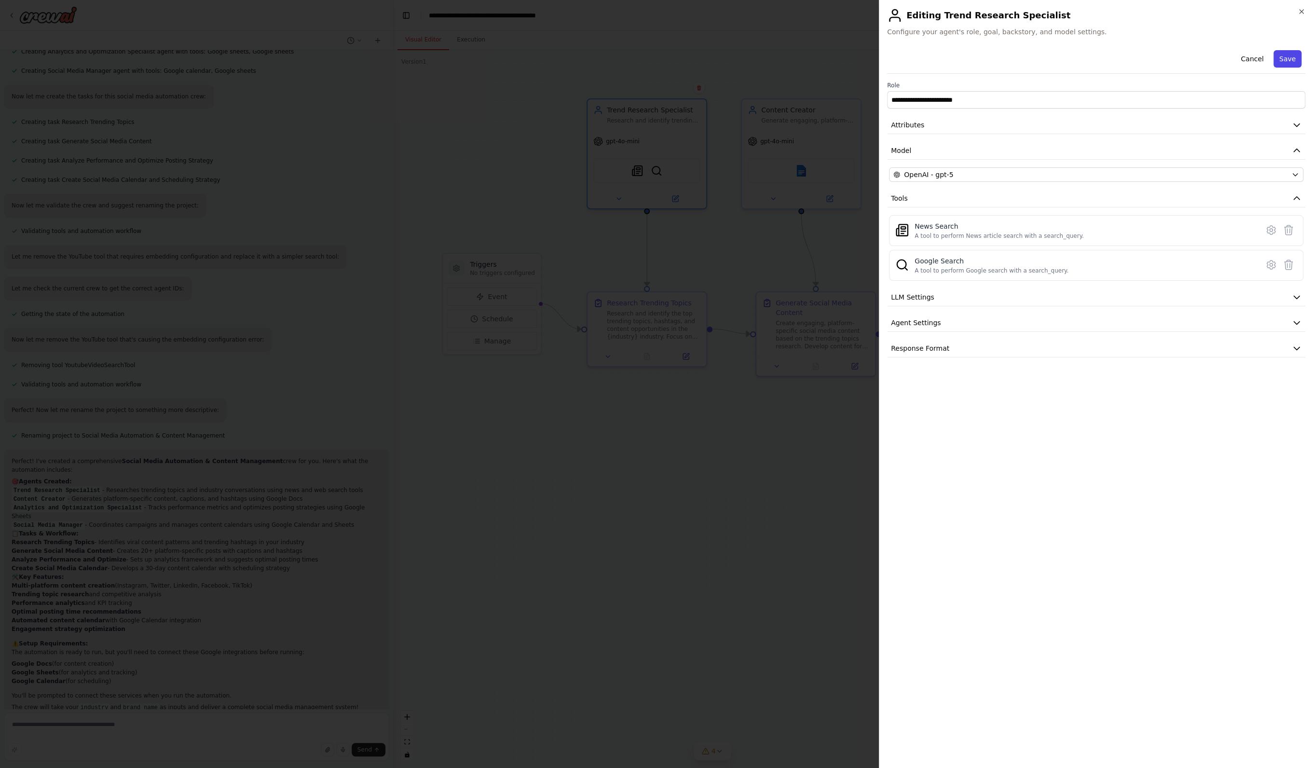
click at [811, 60] on button "Save" at bounding box center [1287, 58] width 28 height 17
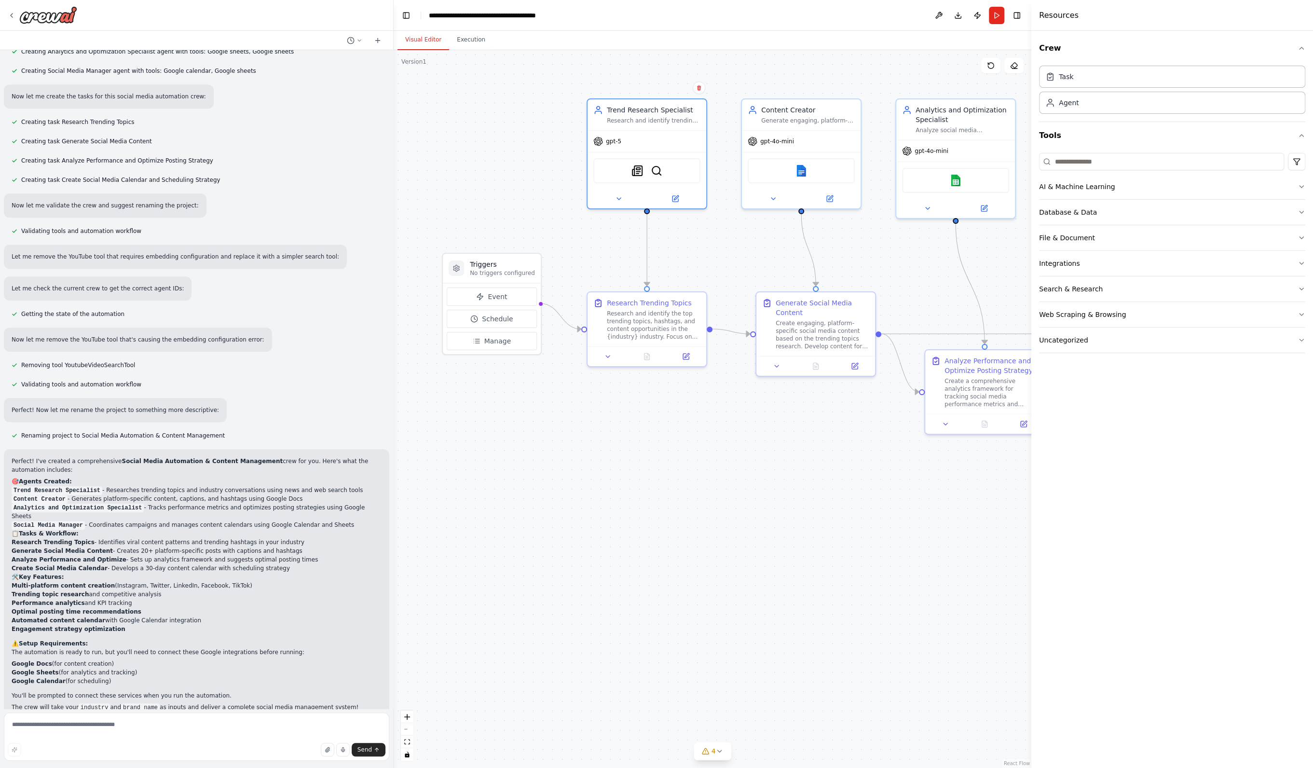
click at [720, 564] on div ".deletable-edge-delete-btn { width: 20px; height: 20px; border: 0px solid #ffff…" at bounding box center [713, 409] width 638 height 718
click at [811, 12] on button "Run" at bounding box center [996, 15] width 15 height 17
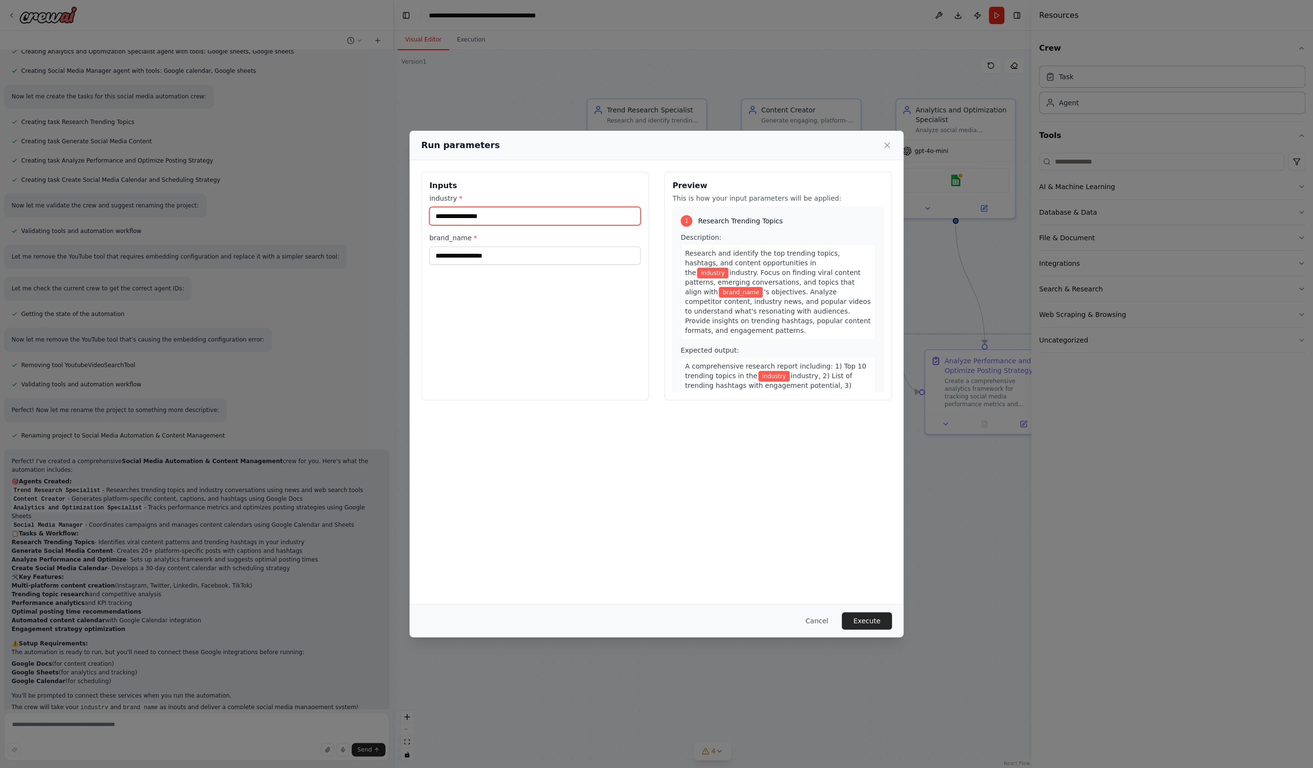
click at [539, 216] on input "industry *" at bounding box center [534, 216] width 211 height 18
type input "****"
click at [515, 255] on input "brand_name *" at bounding box center [534, 255] width 211 height 18
type input "****"
click at [811, 620] on button "Execute" at bounding box center [867, 620] width 50 height 17
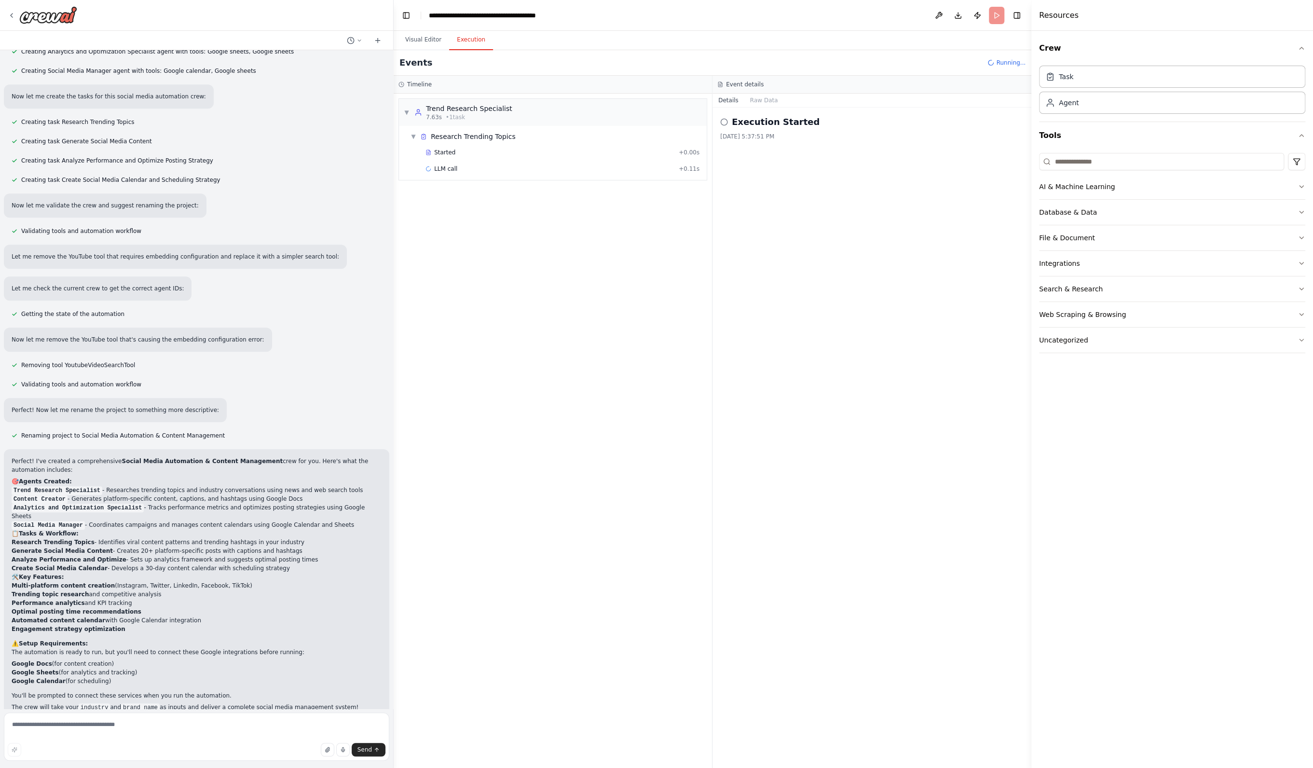
scroll to position [532, 0]
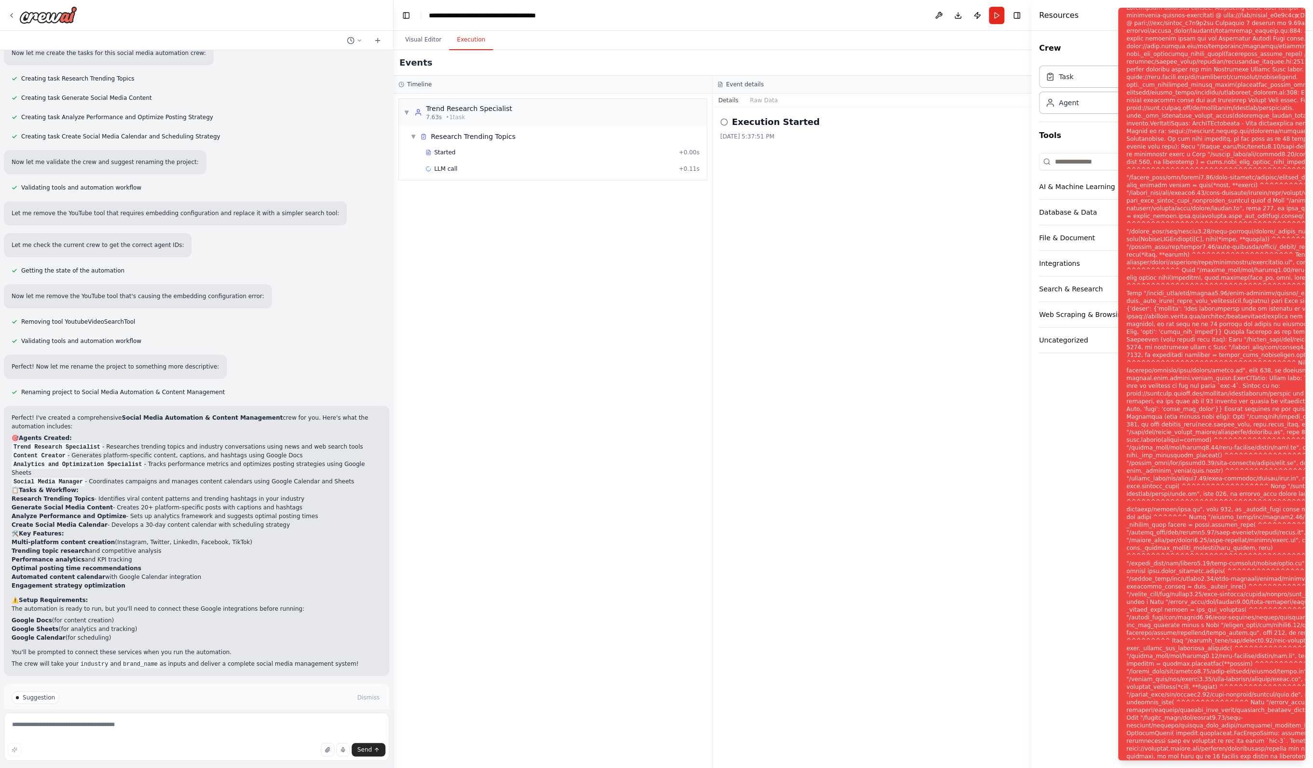
click at [811, 43] on div "Notifications (F8)" at bounding box center [1283, 390] width 315 height 772
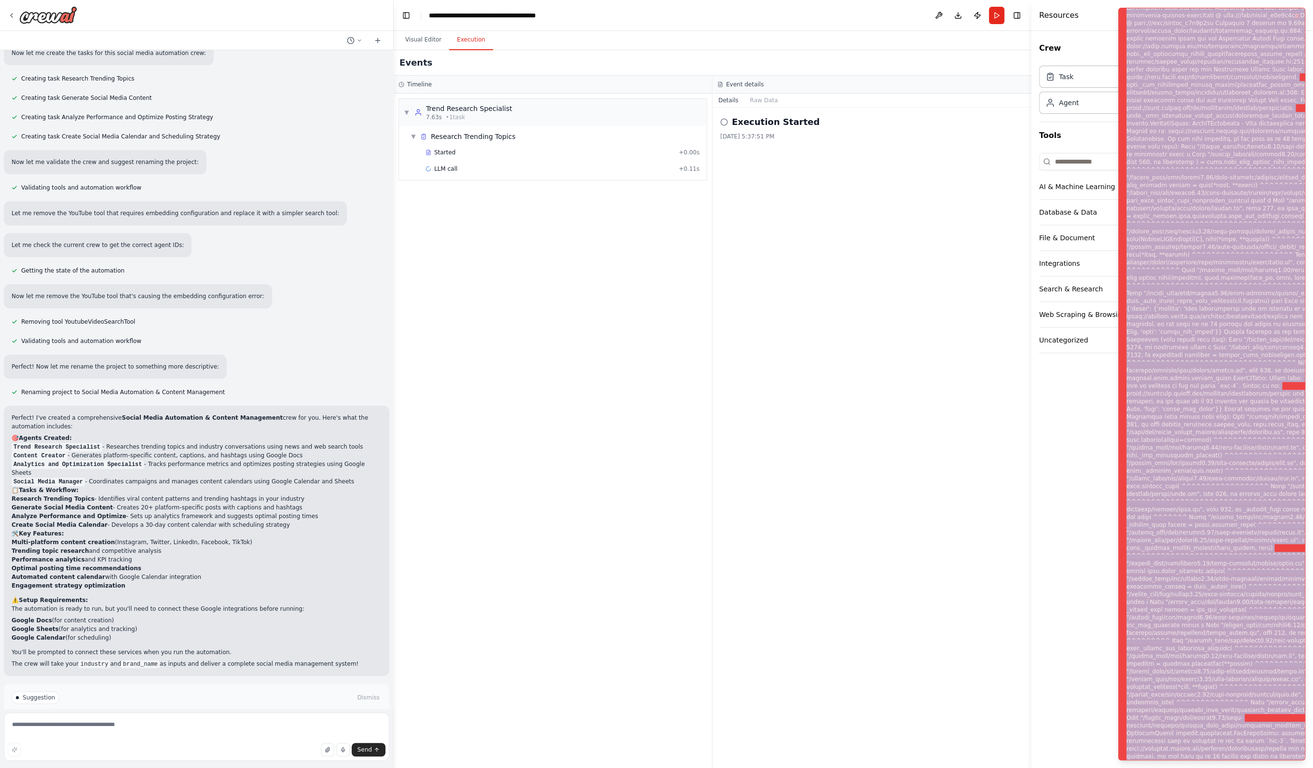
click at [811, 43] on div "Notifications (F8)" at bounding box center [1283, 390] width 315 height 772
click at [811, 45] on div "Notifications (F8)" at bounding box center [1283, 390] width 315 height 772
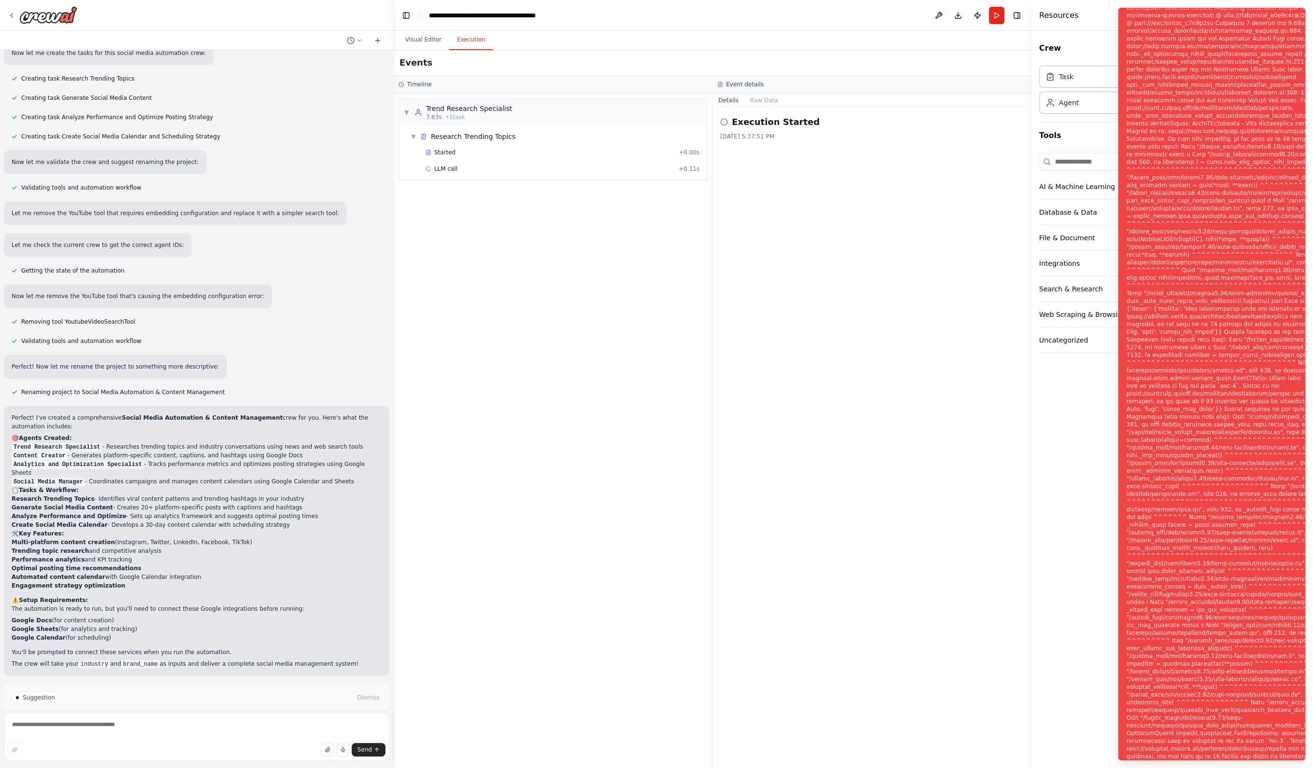
click at [811, 179] on div "Notifications (F8)" at bounding box center [1283, 390] width 315 height 772
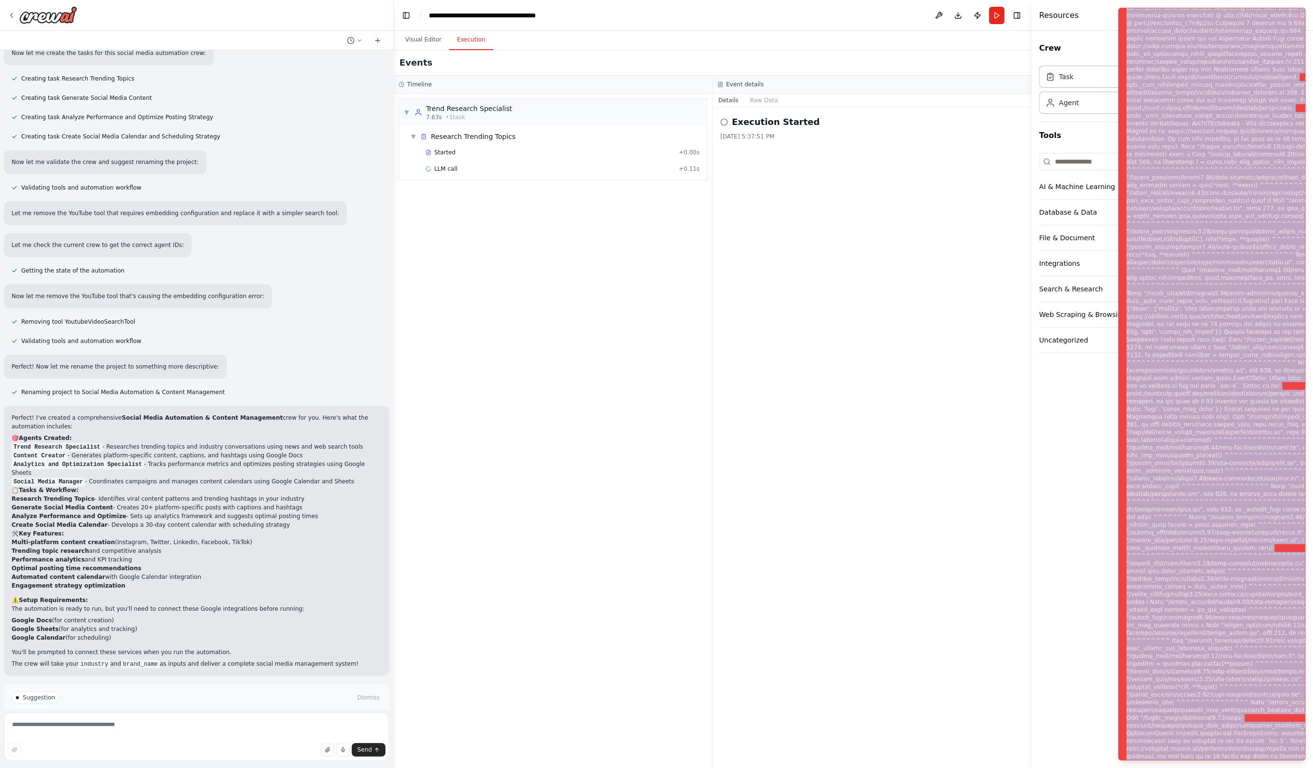
click at [811, 179] on div "Notifications (F8)" at bounding box center [1283, 390] width 315 height 772
copy div "Subprocess execution failed: Subprocess failed with return code 1. STDERR: Buil…"
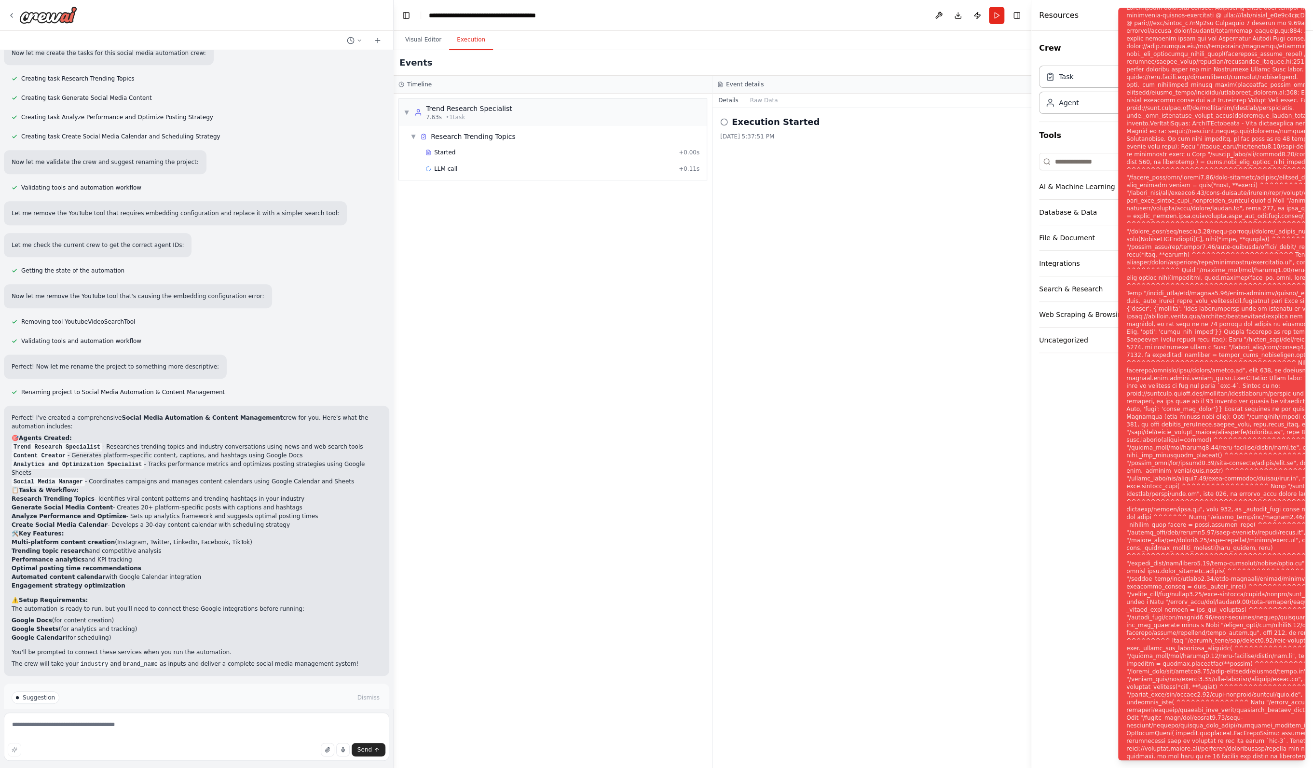
click at [650, 297] on div "▼ Trend Research Specialist 7.63s • 1 task ▼ Research Trending Topics Started +…" at bounding box center [553, 431] width 318 height 674
click at [457, 168] on div "LLM call + 0.11s" at bounding box center [562, 169] width 274 height 8
click at [451, 152] on span "Started" at bounding box center [444, 153] width 21 height 8
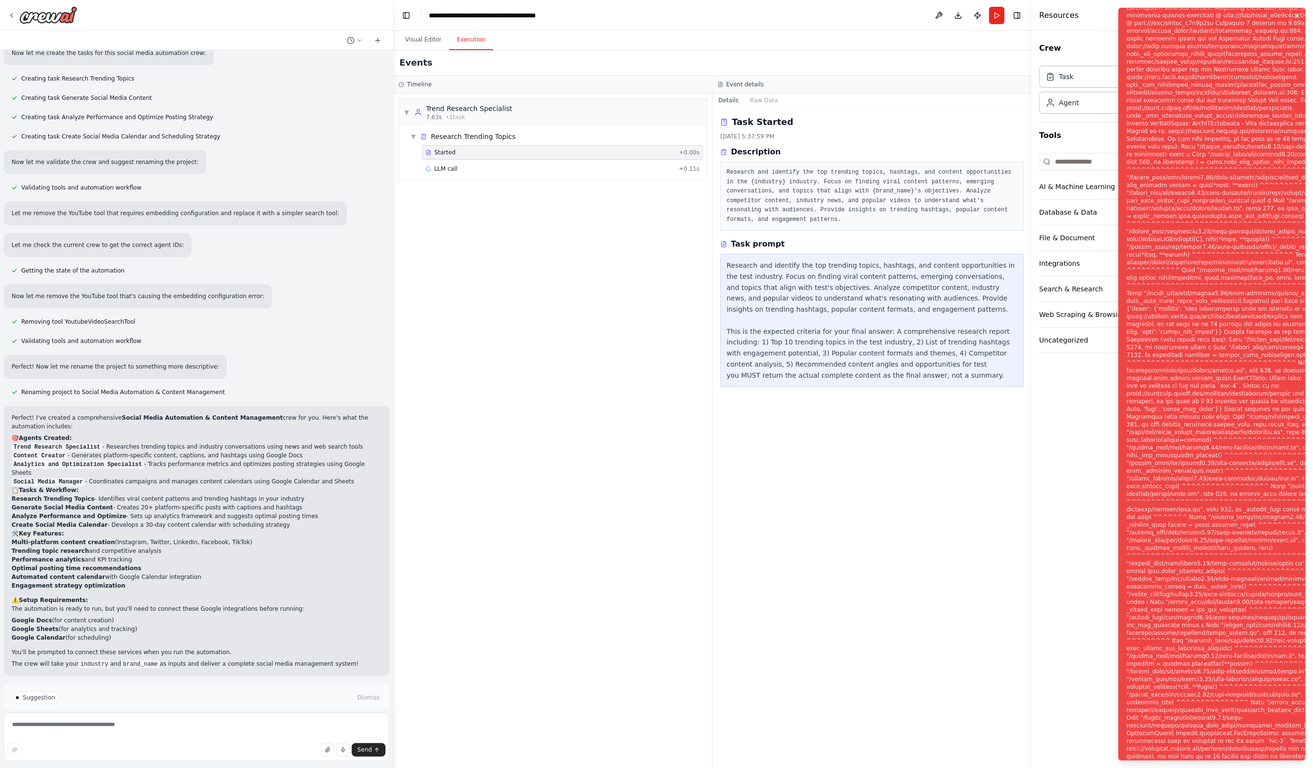
drag, startPoint x: 1294, startPoint y: 17, endPoint x: 1270, endPoint y: 17, distance: 24.1
click at [811, 17] on li "Execution Error" at bounding box center [1211, 384] width 187 height 752
click at [417, 44] on button "Visual Editor" at bounding box center [423, 40] width 52 height 20
